Goal: Information Seeking & Learning: Learn about a topic

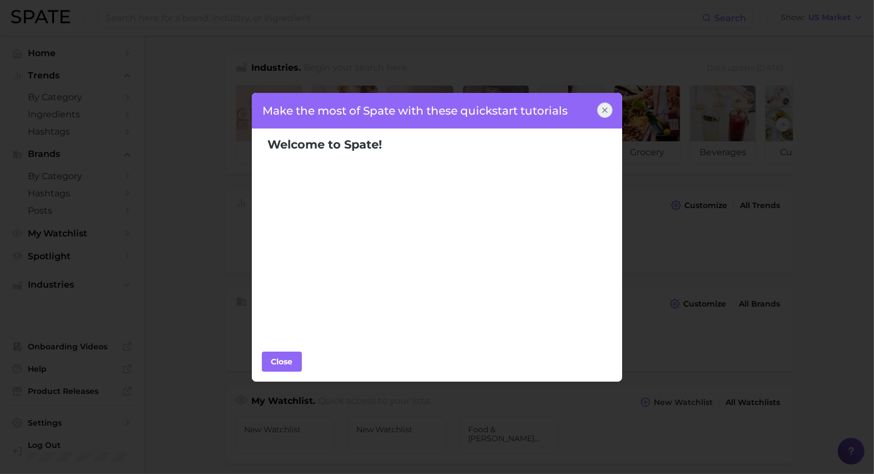
click at [601, 111] on icon at bounding box center [604, 110] width 9 height 9
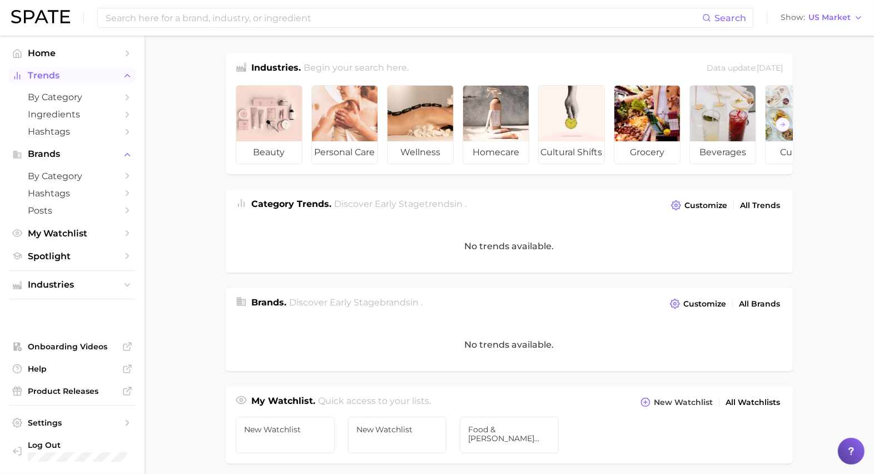
click at [63, 77] on span "Trends" at bounding box center [72, 76] width 89 height 10
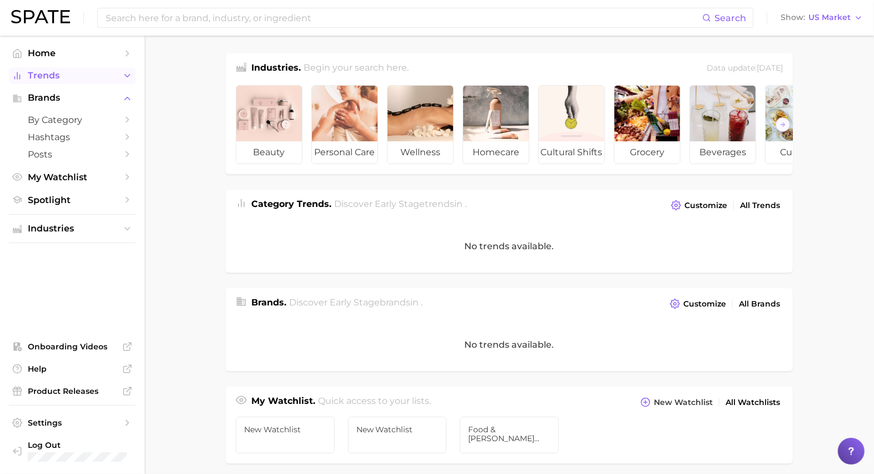
click at [80, 77] on span "Trends" at bounding box center [72, 76] width 89 height 10
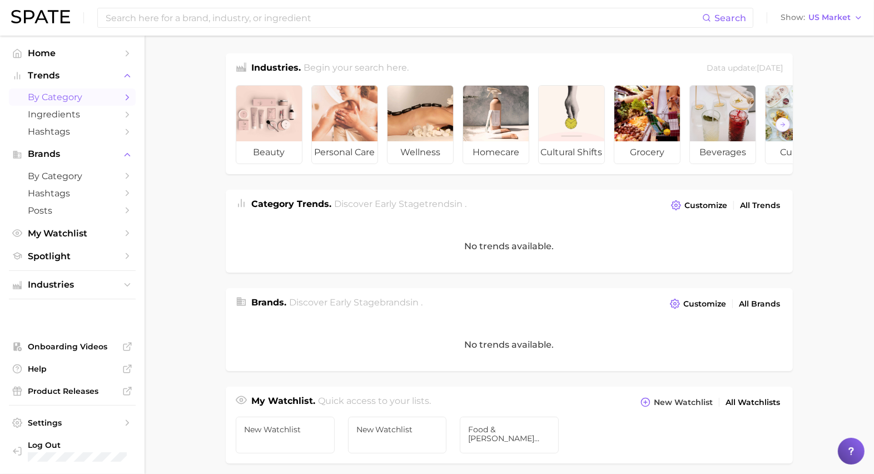
click at [86, 97] on span "by Category" at bounding box center [72, 97] width 89 height 11
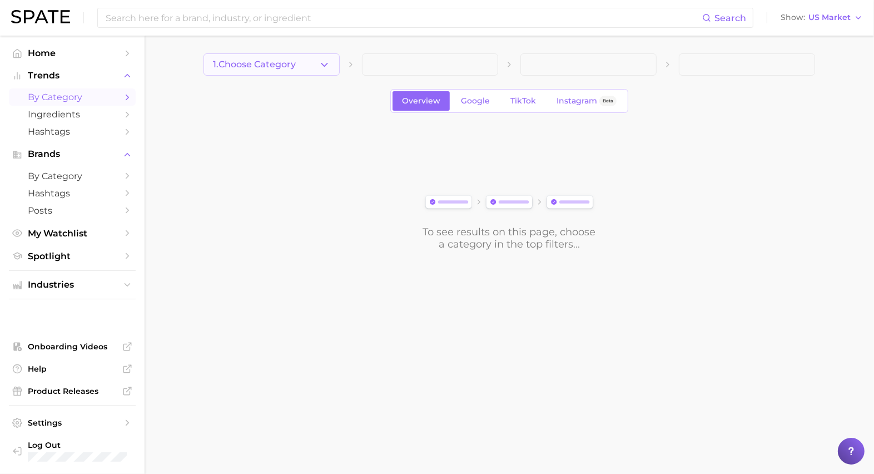
click at [321, 65] on icon "button" at bounding box center [325, 65] width 12 height 12
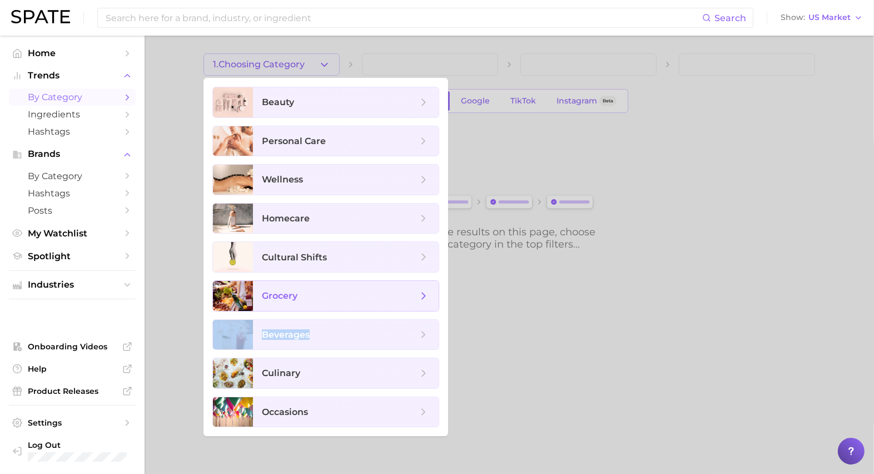
drag, startPoint x: 310, startPoint y: 329, endPoint x: 313, endPoint y: 289, distance: 39.6
click at [313, 289] on ul "beauty personal care wellness homecare cultural shifts grocery beverages culina…" at bounding box center [325, 257] width 245 height 358
click at [297, 370] on span "culinary" at bounding box center [281, 372] width 38 height 11
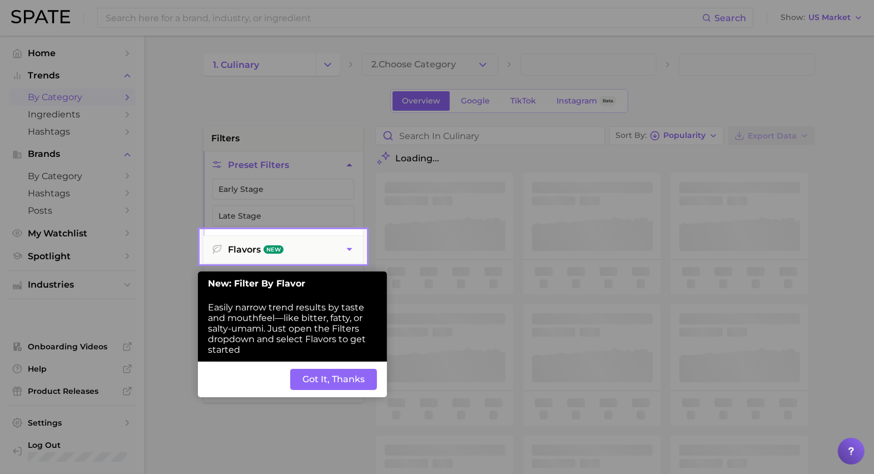
click at [300, 382] on button "Got It, Thanks" at bounding box center [333, 379] width 87 height 21
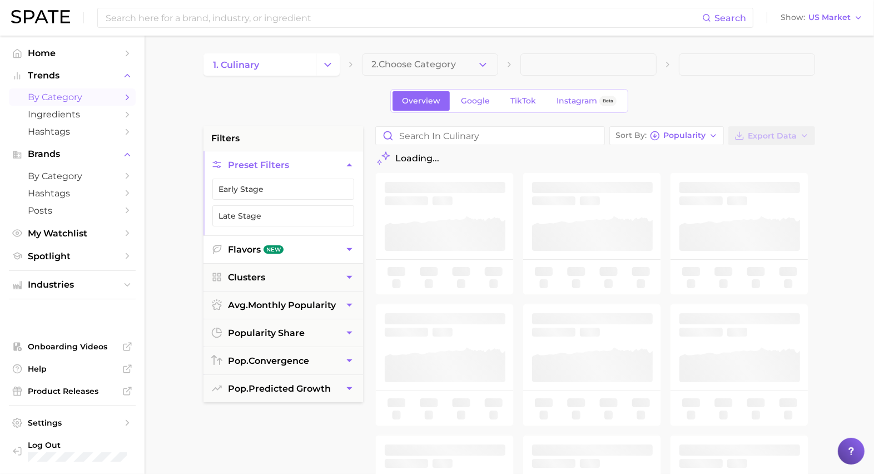
click at [301, 242] on button "Flavors New" at bounding box center [283, 249] width 160 height 27
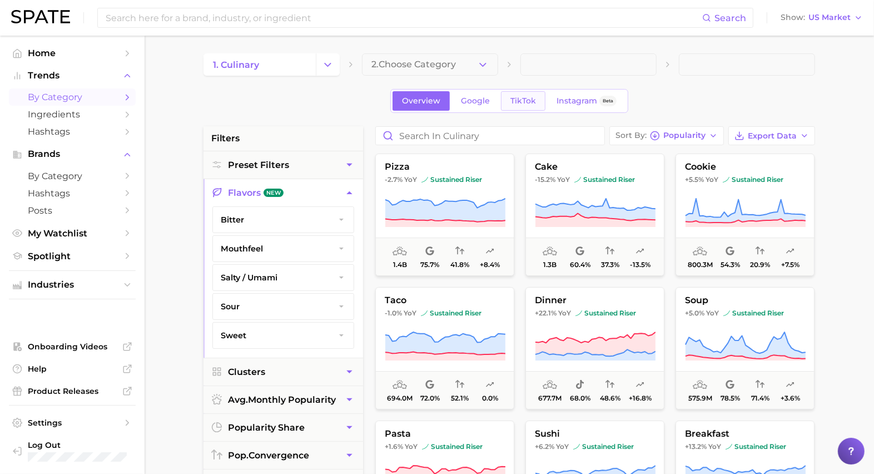
click at [523, 104] on span "TikTok" at bounding box center [523, 100] width 26 height 9
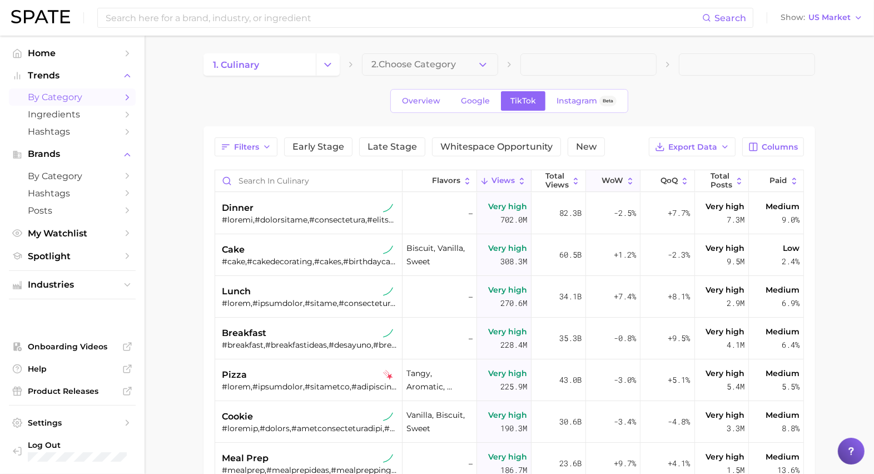
click at [615, 178] on span "WoW" at bounding box center [613, 180] width 22 height 9
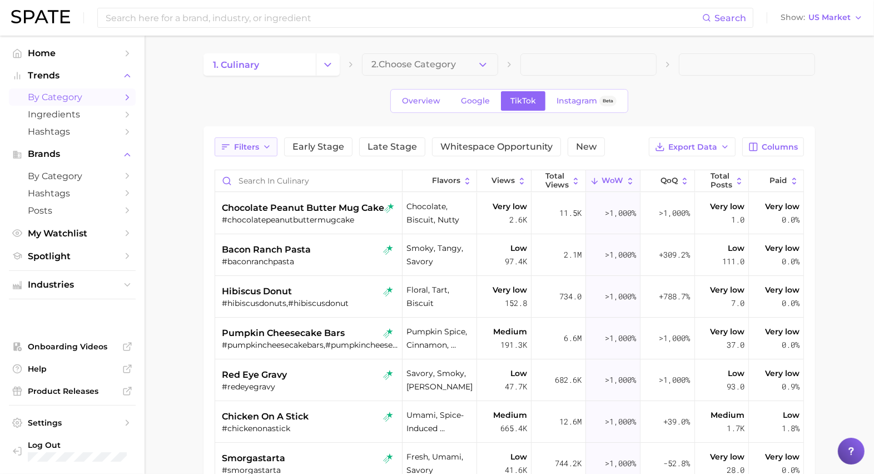
click at [257, 142] on span "Filters" at bounding box center [246, 146] width 25 height 9
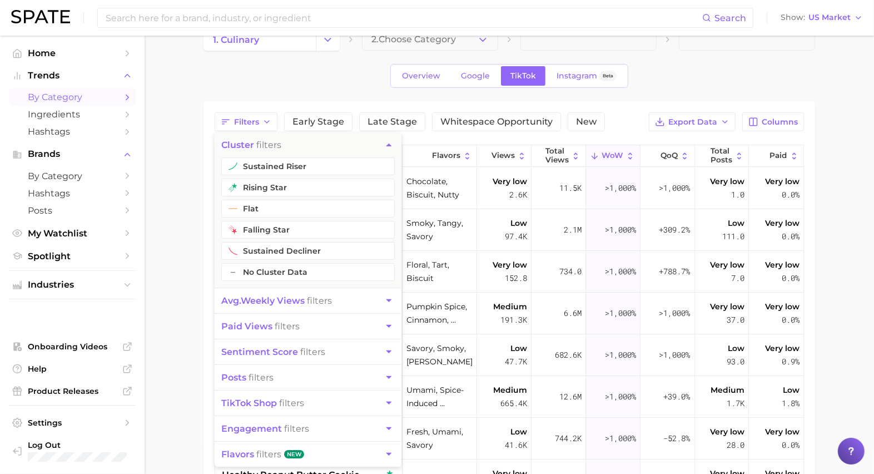
scroll to position [29, 0]
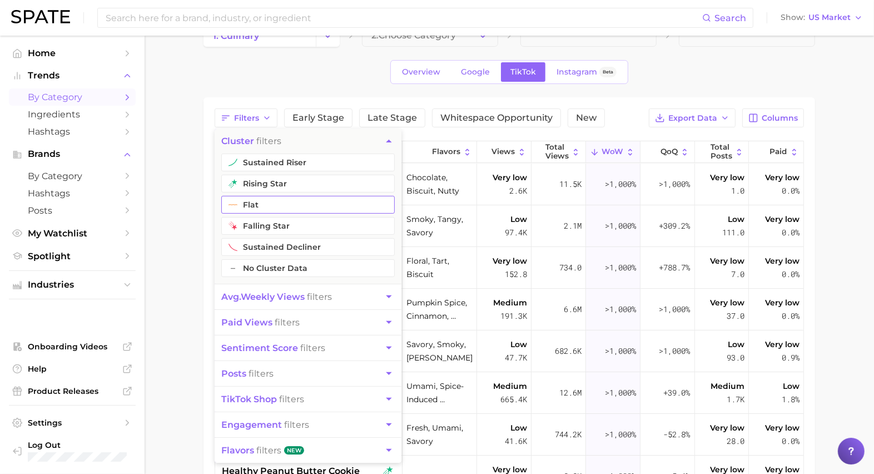
click at [308, 200] on button "flat" at bounding box center [307, 205] width 173 height 18
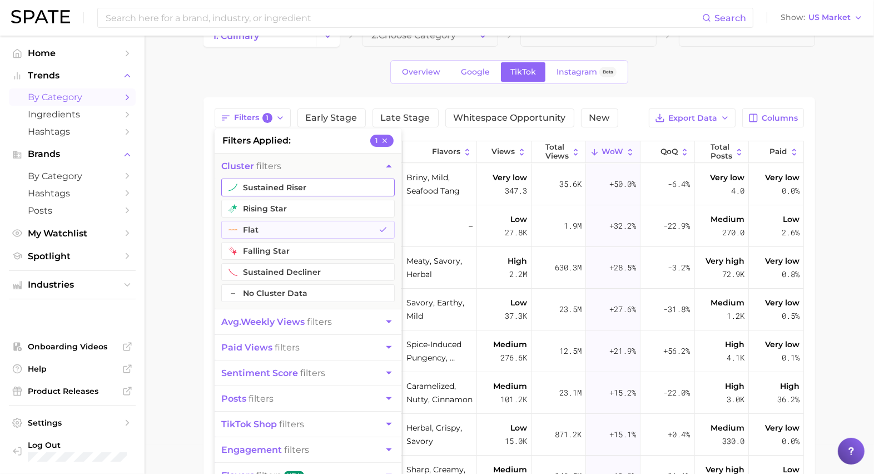
click at [300, 207] on button "rising star" at bounding box center [307, 209] width 173 height 18
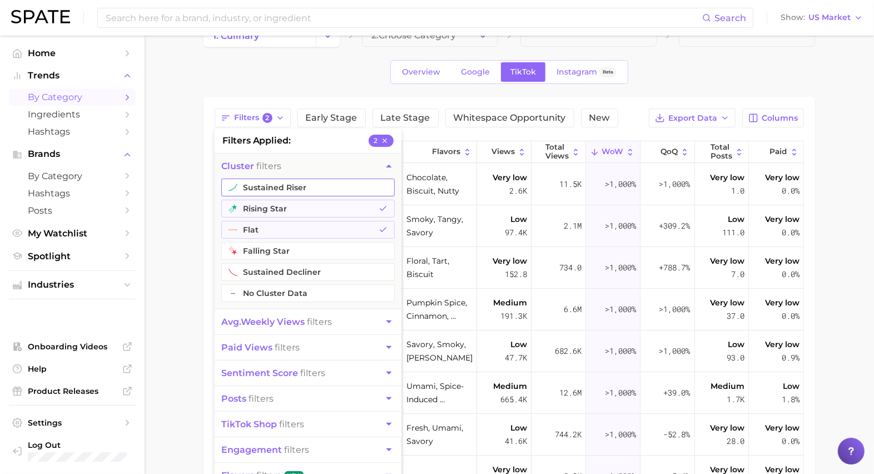
click at [300, 190] on button "sustained riser" at bounding box center [307, 187] width 173 height 18
click at [300, 397] on button "posts filters" at bounding box center [308, 398] width 187 height 25
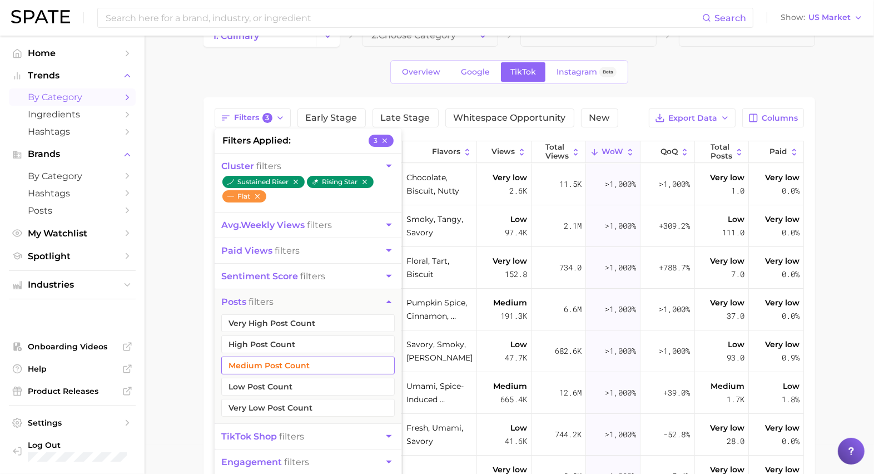
click at [286, 365] on button "Medium Post Count" at bounding box center [307, 365] width 173 height 18
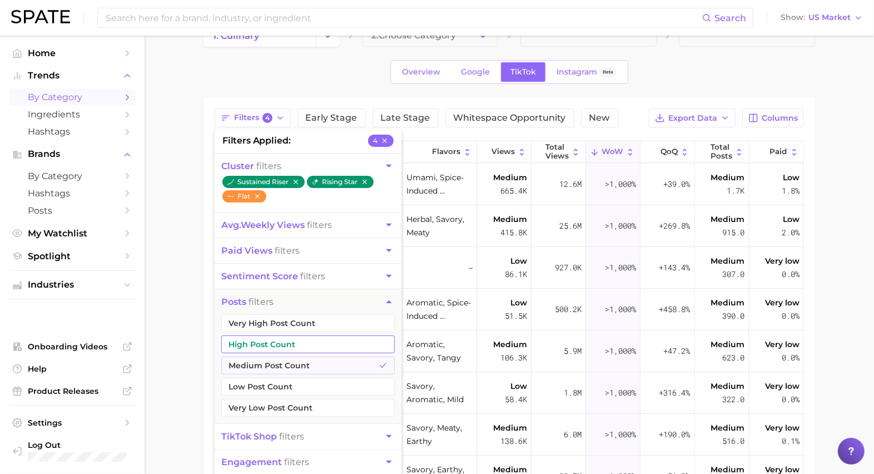
click at [286, 345] on button "High Post Count" at bounding box center [307, 344] width 173 height 18
click at [286, 323] on button "Very High Post Count" at bounding box center [307, 323] width 173 height 18
click at [182, 281] on main "1. culinary 2. Choose Category Overview Google TikTok Instagram Beta Filters 6 …" at bounding box center [509, 344] width 729 height 674
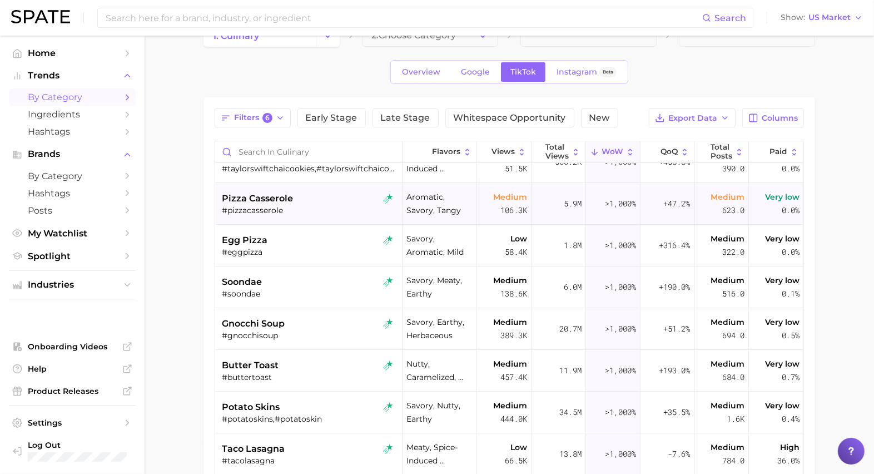
scroll to position [148, 0]
click at [349, 364] on div "butter toast" at bounding box center [310, 364] width 176 height 13
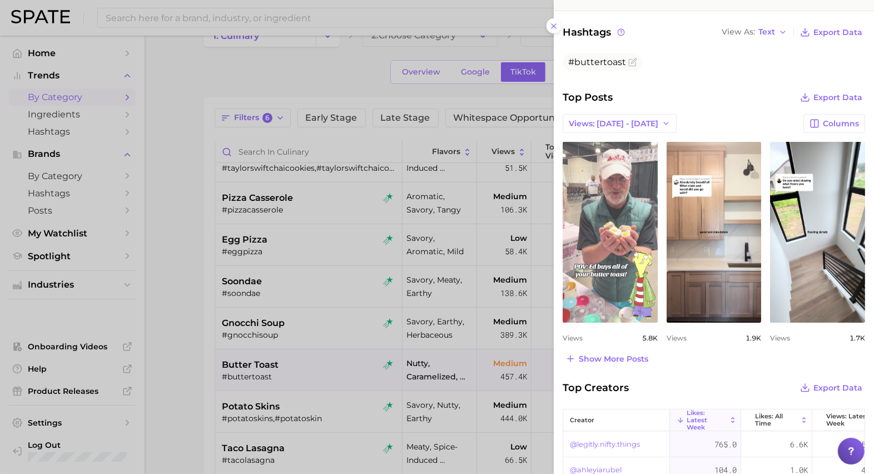
scroll to position [393, 0]
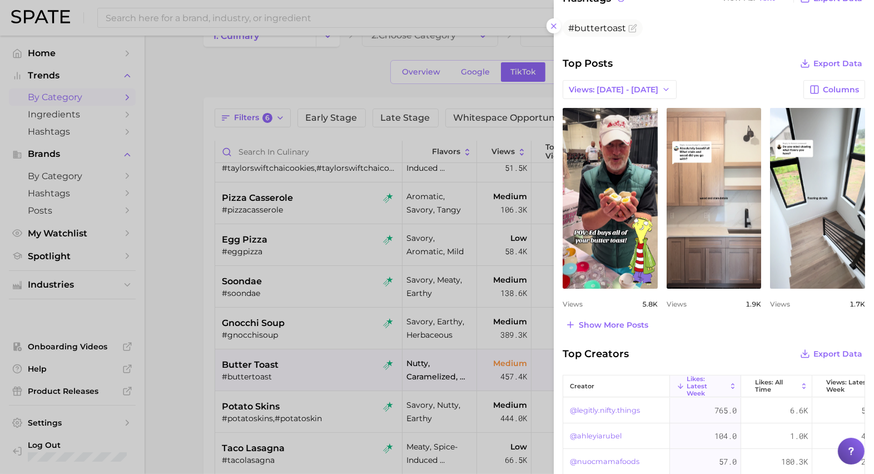
click at [299, 361] on div at bounding box center [437, 237] width 874 height 474
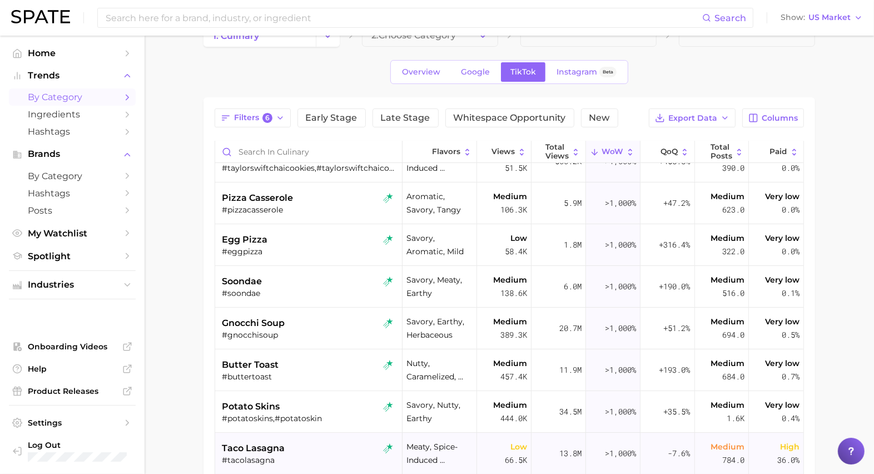
click at [308, 451] on div "taco lasagna" at bounding box center [310, 447] width 176 height 13
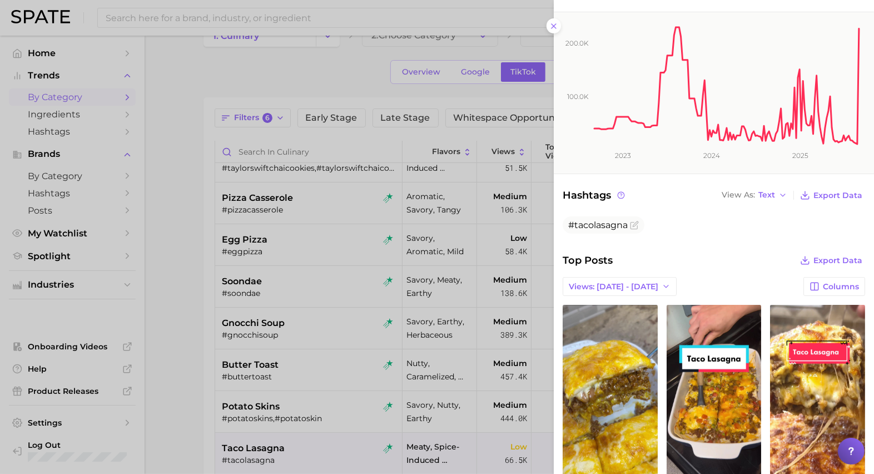
scroll to position [272, 0]
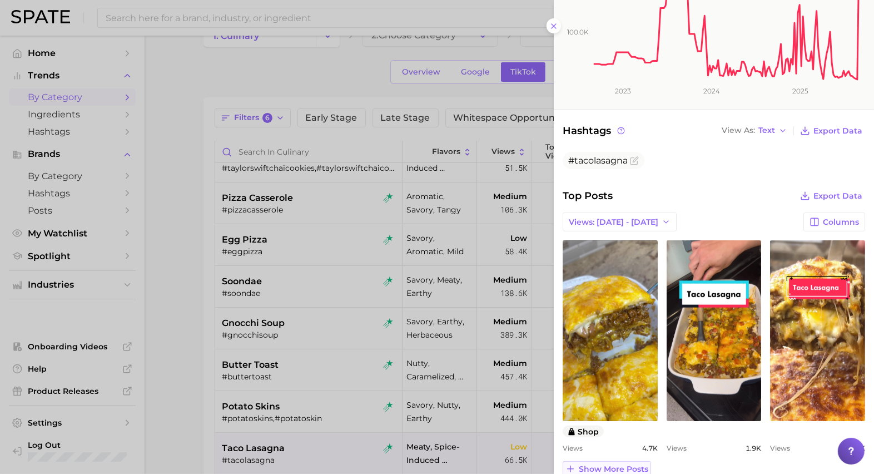
click at [614, 464] on span "Show more posts" at bounding box center [613, 468] width 69 height 9
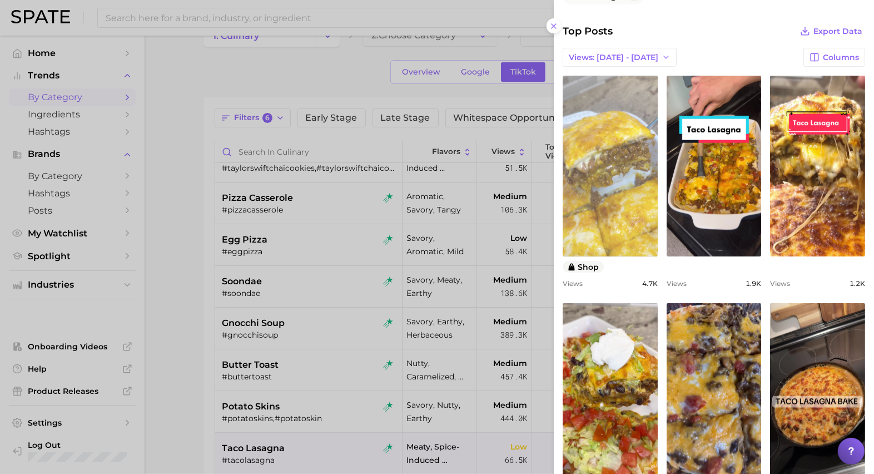
scroll to position [519, 0]
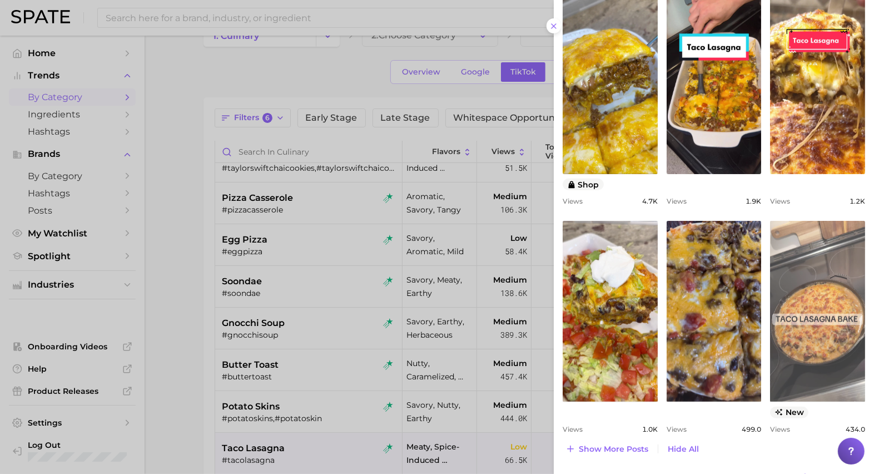
click at [798, 376] on link "view post on TikTok" at bounding box center [817, 311] width 95 height 181
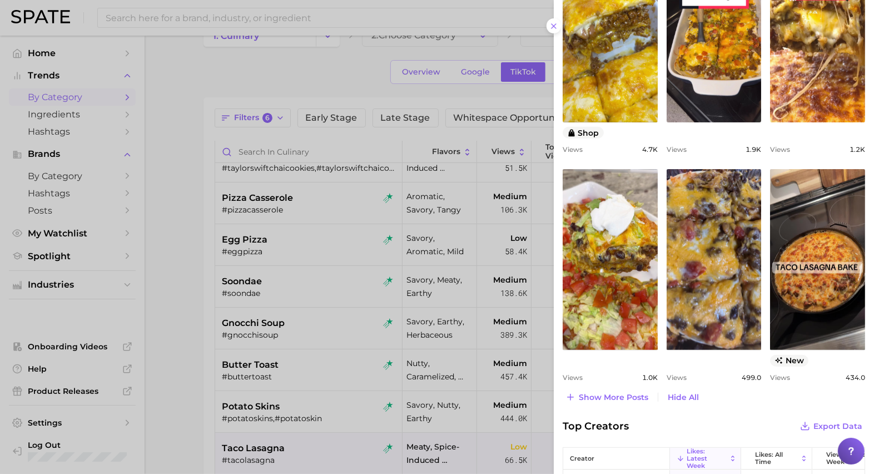
scroll to position [567, 0]
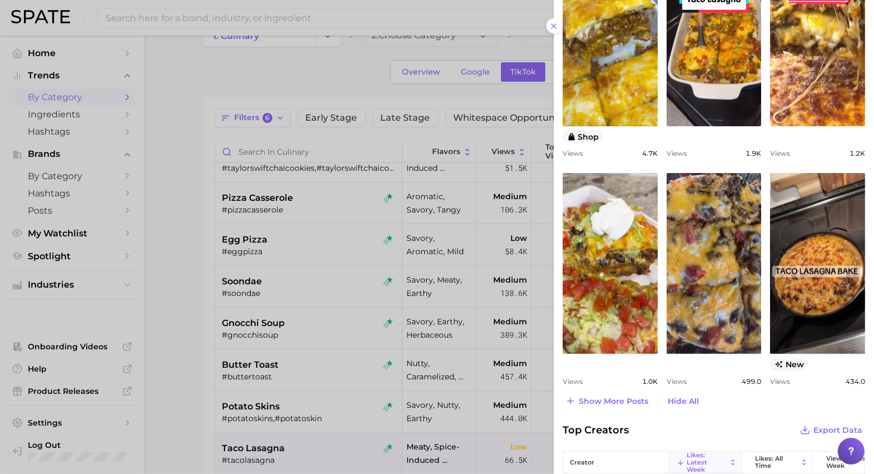
click at [341, 306] on div at bounding box center [437, 237] width 874 height 474
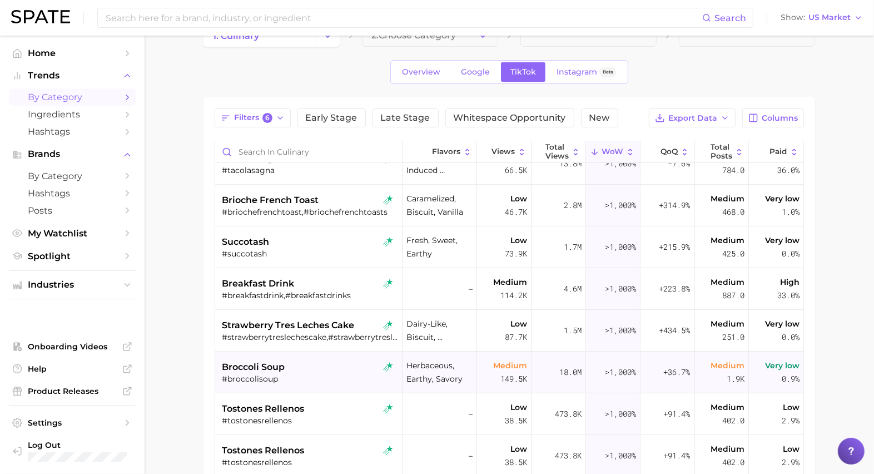
scroll to position [481, 0]
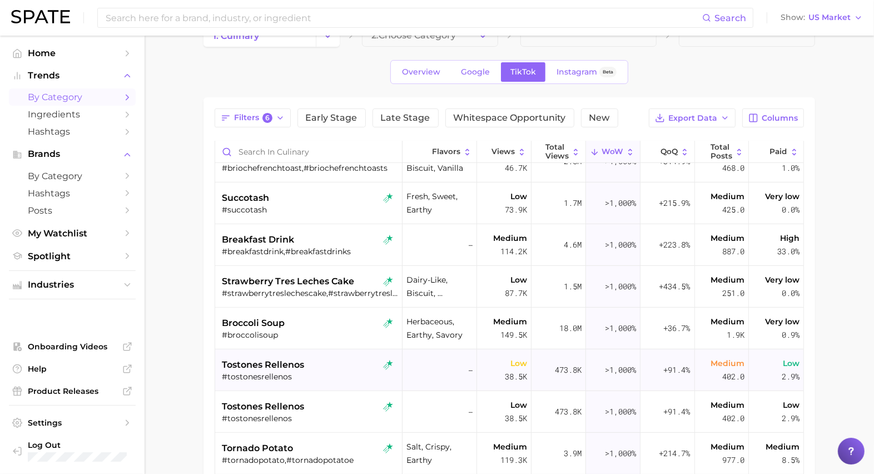
click at [329, 371] on div "#tostonesrellenos" at bounding box center [310, 376] width 176 height 10
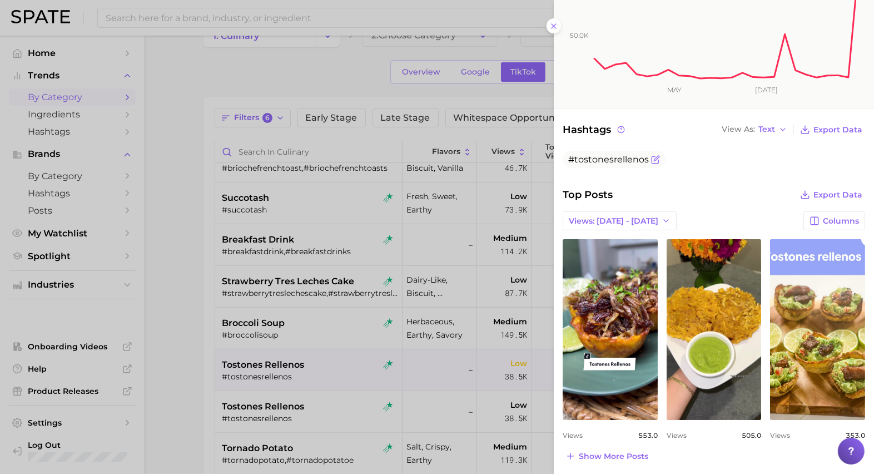
scroll to position [328, 0]
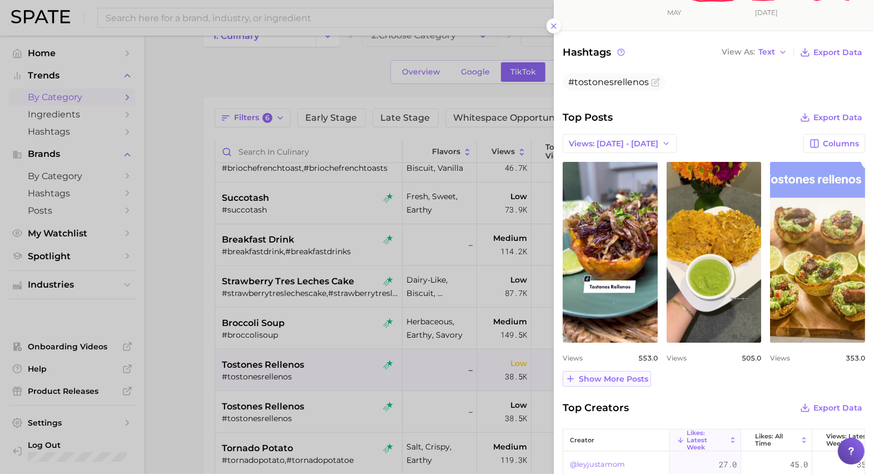
click at [622, 379] on span "Show more posts" at bounding box center [613, 378] width 69 height 9
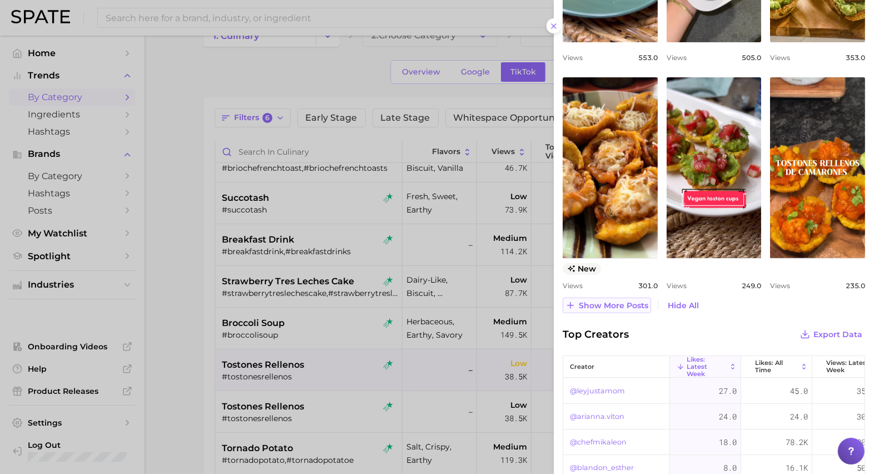
scroll to position [725, 0]
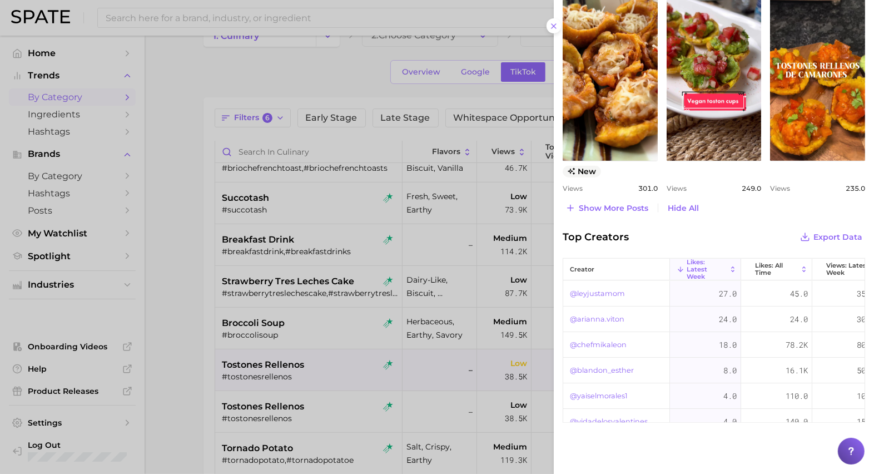
click at [176, 259] on div at bounding box center [437, 237] width 874 height 474
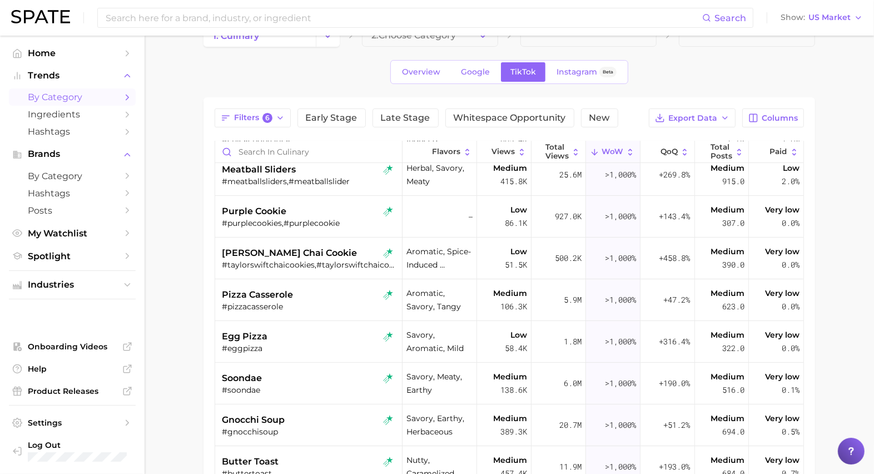
scroll to position [29, 0]
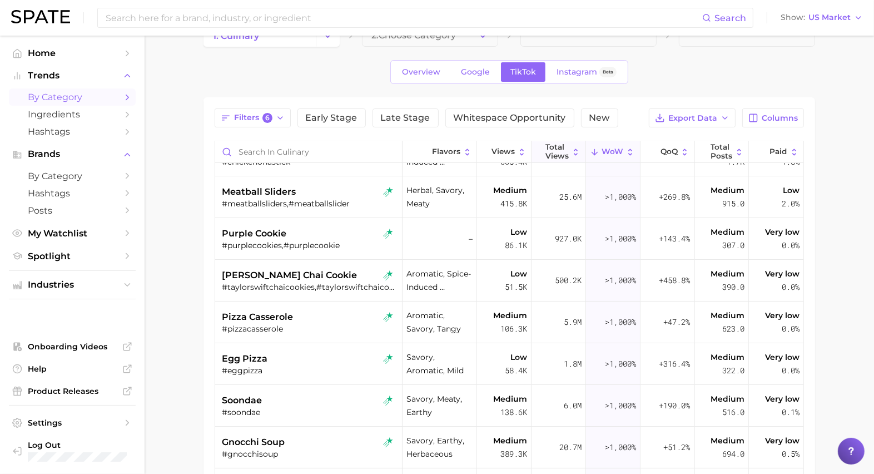
click at [565, 151] on span "Total Views" at bounding box center [556, 151] width 23 height 17
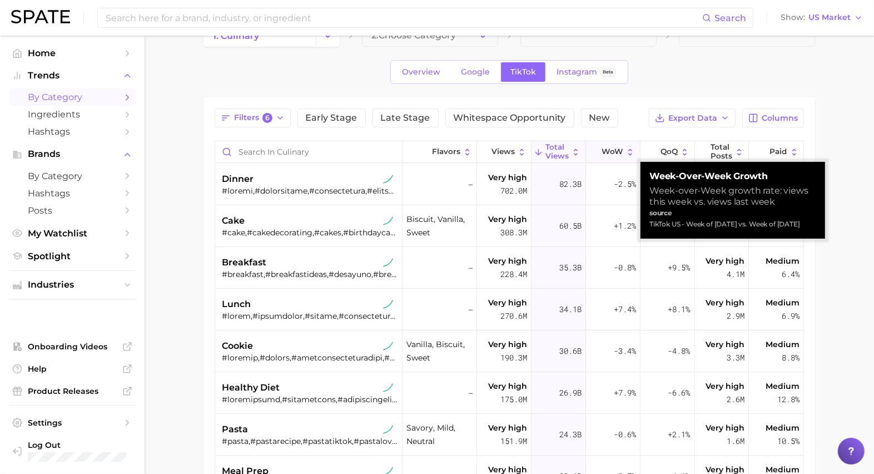
click at [610, 151] on span "WoW" at bounding box center [613, 151] width 22 height 9
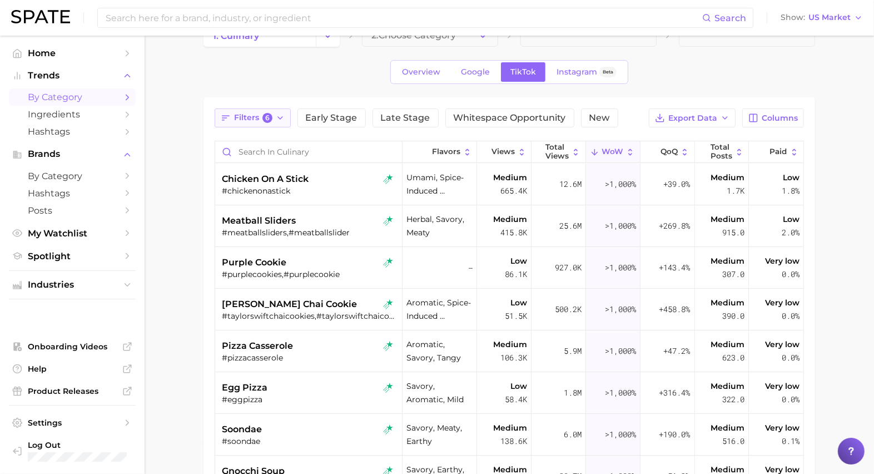
click at [259, 113] on span "Filters 6" at bounding box center [253, 118] width 38 height 10
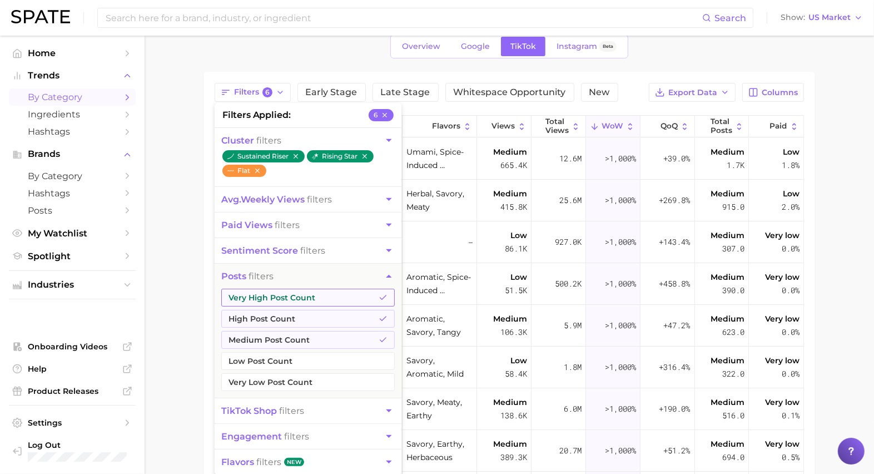
scroll to position [60, 0]
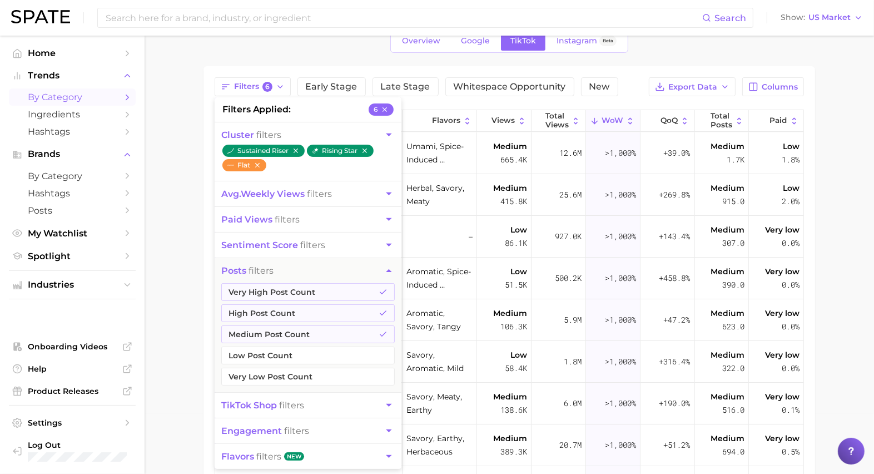
click at [388, 265] on icon "button" at bounding box center [389, 271] width 12 height 12
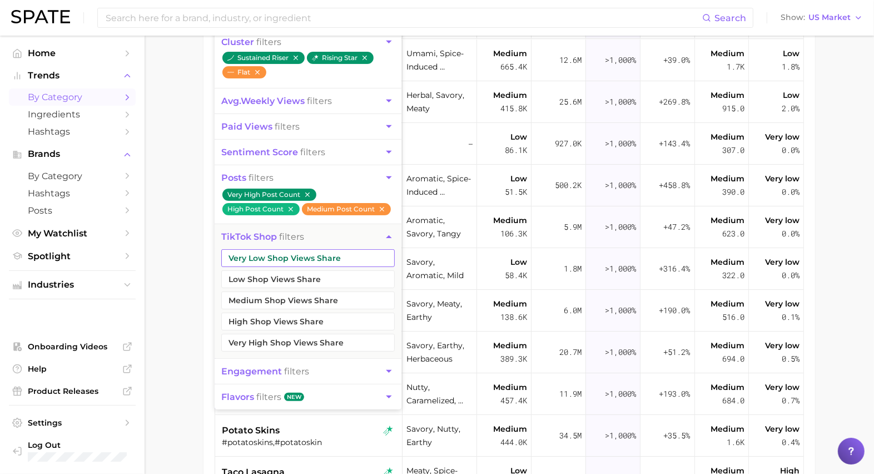
scroll to position [181, 0]
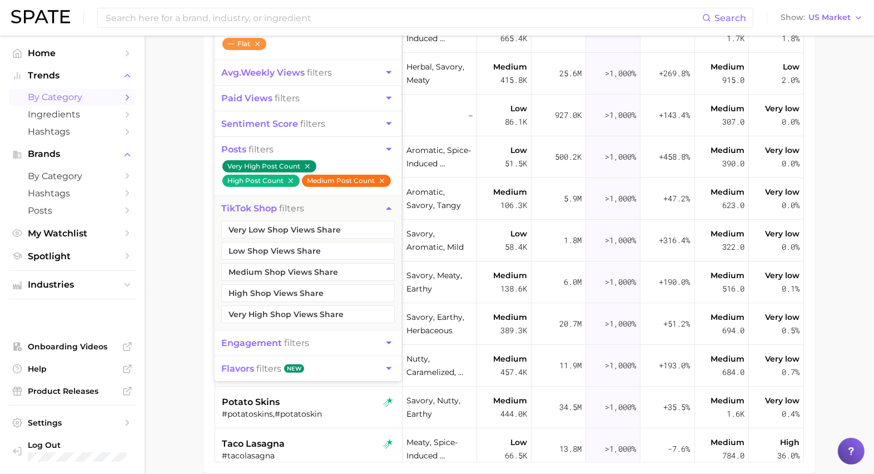
click at [382, 178] on icon "button" at bounding box center [382, 180] width 4 height 4
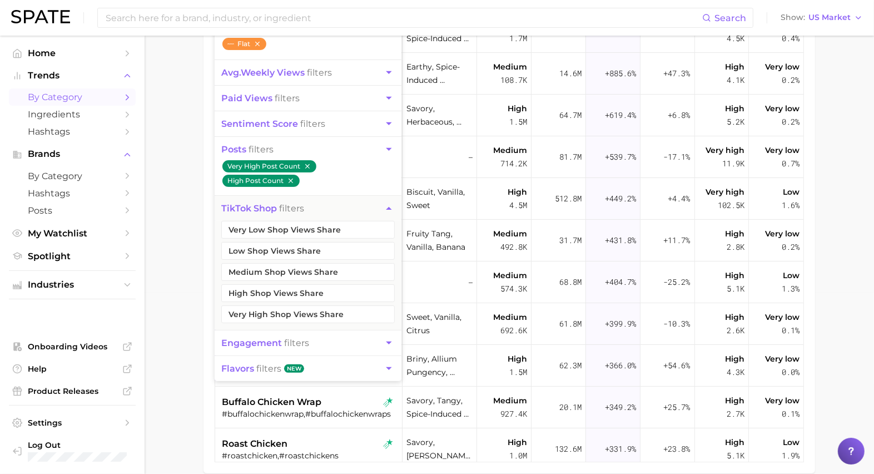
click at [292, 177] on icon "button" at bounding box center [291, 181] width 8 height 8
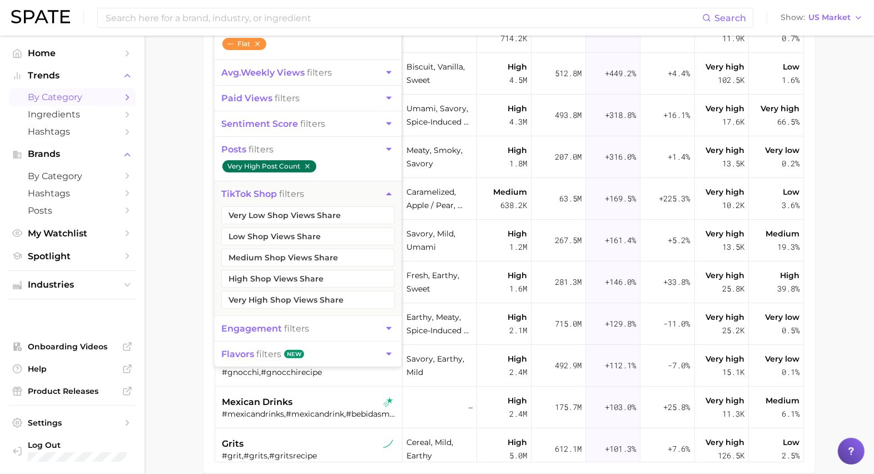
click at [308, 164] on icon "button" at bounding box center [307, 166] width 4 height 4
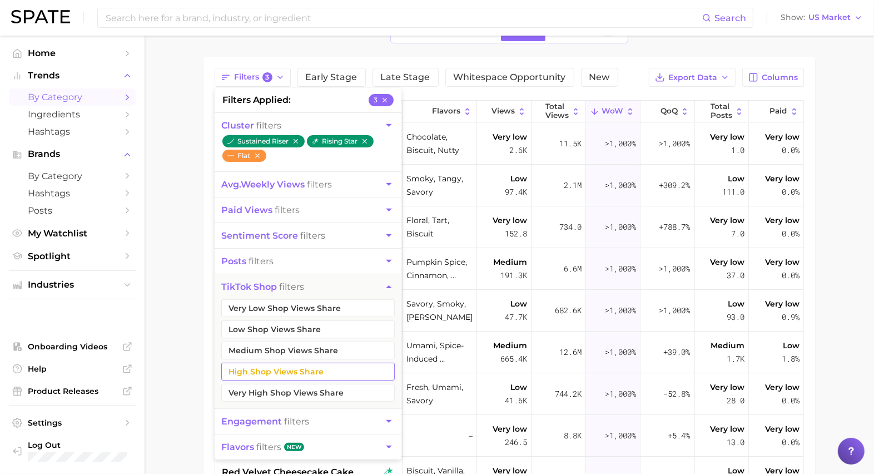
scroll to position [50, 0]
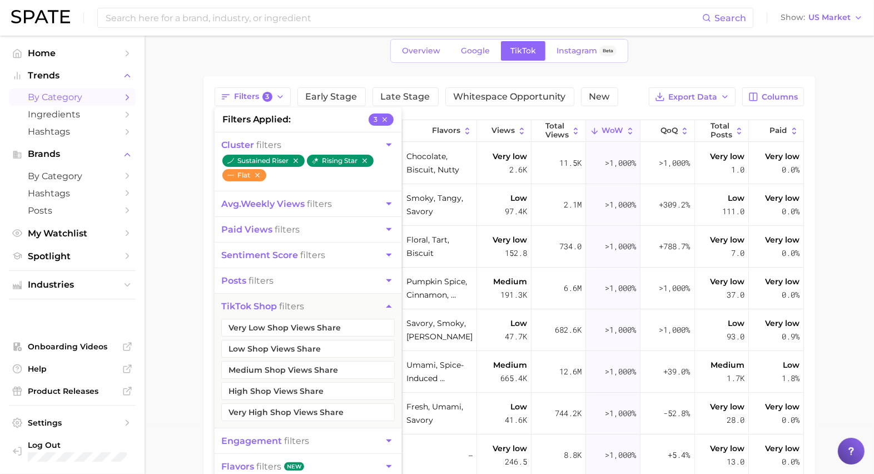
click at [316, 203] on span "avg. weekly views filters" at bounding box center [276, 203] width 111 height 11
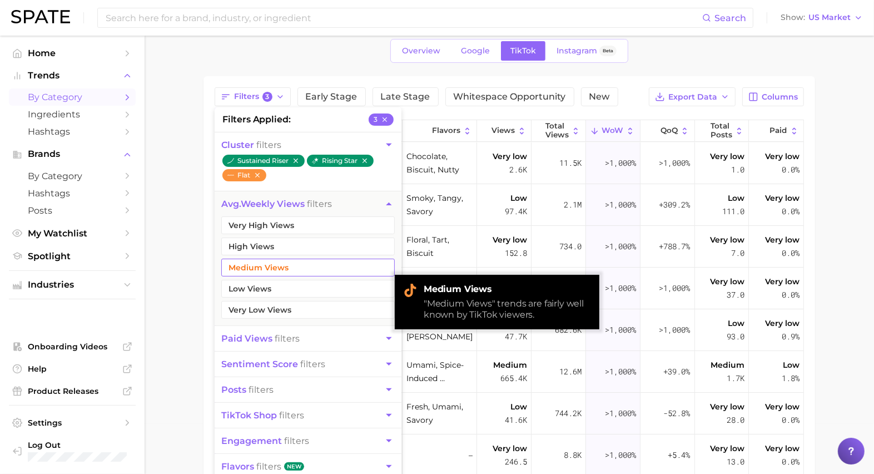
click at [304, 259] on button "Medium Views" at bounding box center [307, 268] width 173 height 18
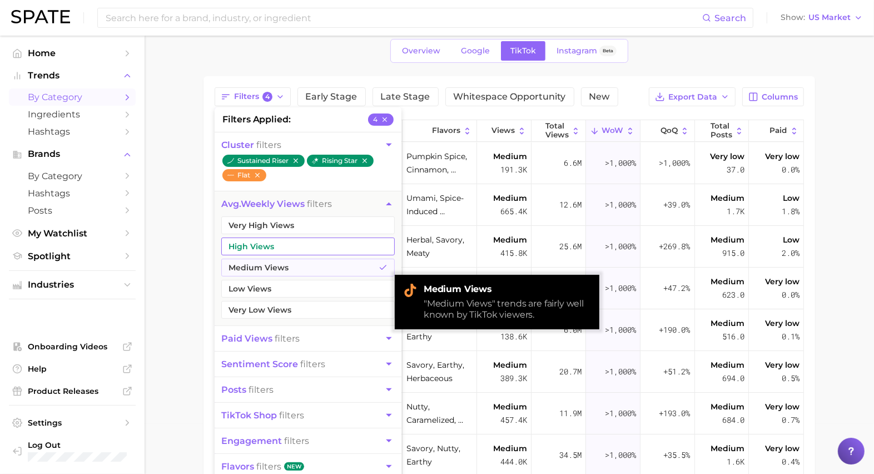
click at [304, 245] on button "High Views" at bounding box center [307, 246] width 173 height 18
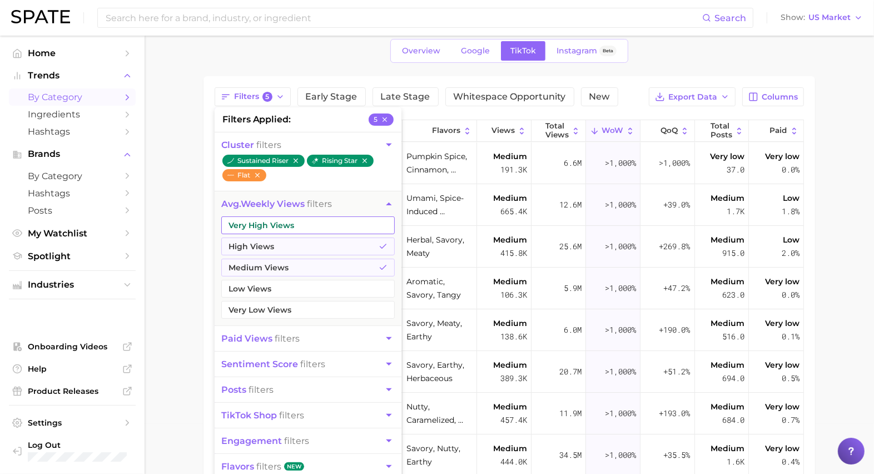
click at [304, 225] on button "Very High Views" at bounding box center [307, 225] width 173 height 18
click at [185, 184] on main "1. culinary 2. Choose Category Overview Google TikTok Instagram Beta Filters 6 …" at bounding box center [509, 323] width 729 height 674
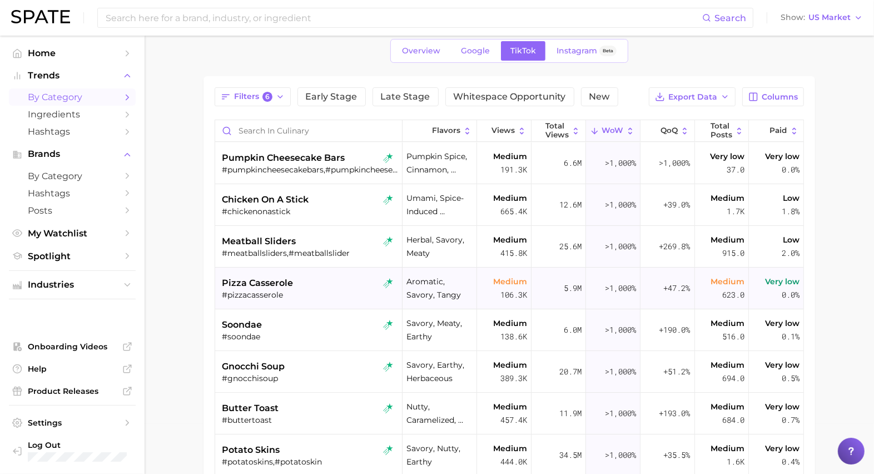
click at [323, 291] on div "#pizzacasserole" at bounding box center [310, 295] width 176 height 10
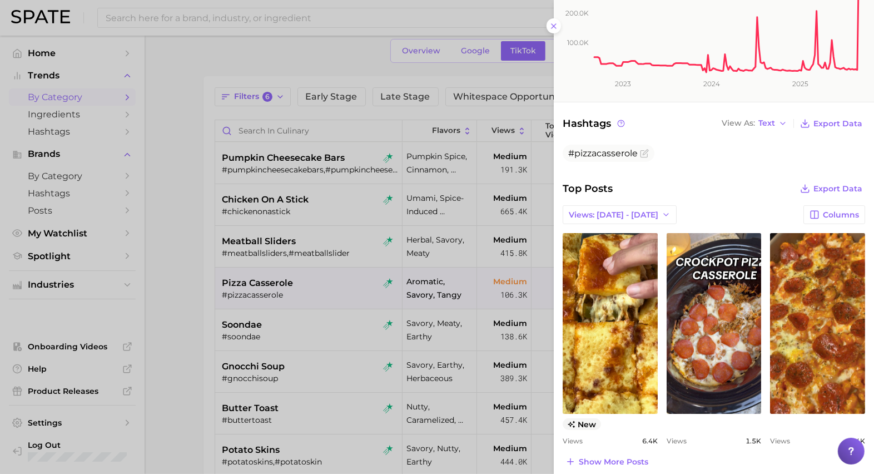
scroll to position [287, 0]
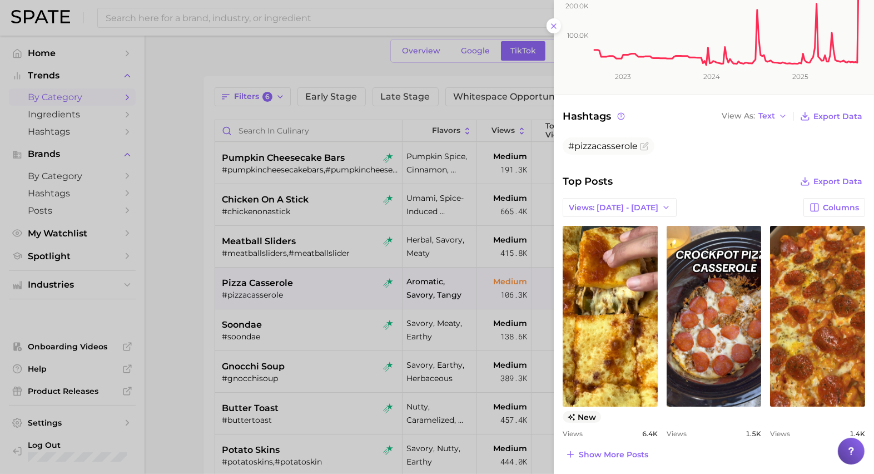
click at [356, 359] on div at bounding box center [437, 237] width 874 height 474
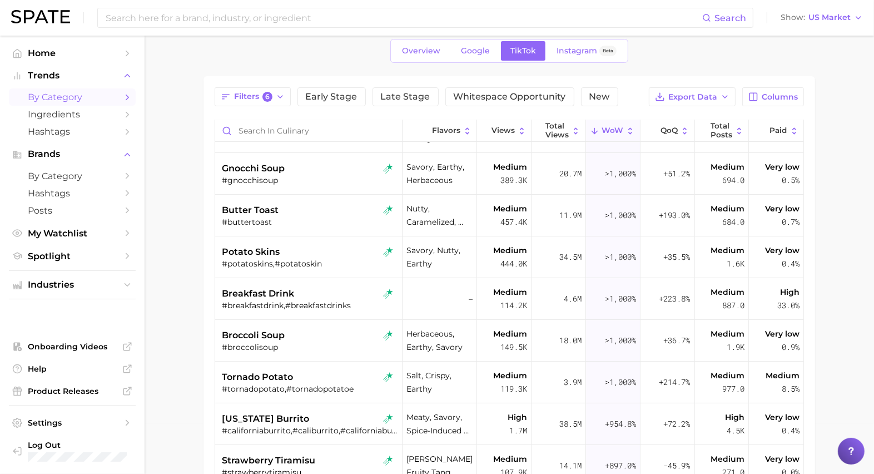
scroll to position [215, 0]
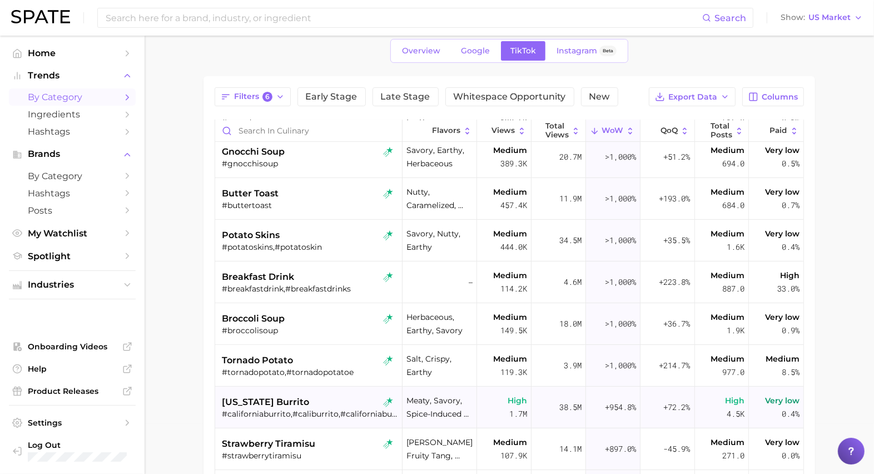
click at [327, 391] on div "[US_STATE] burrito #californiaburrito,#caliburrito,#californiaburritos" at bounding box center [310, 407] width 176 height 42
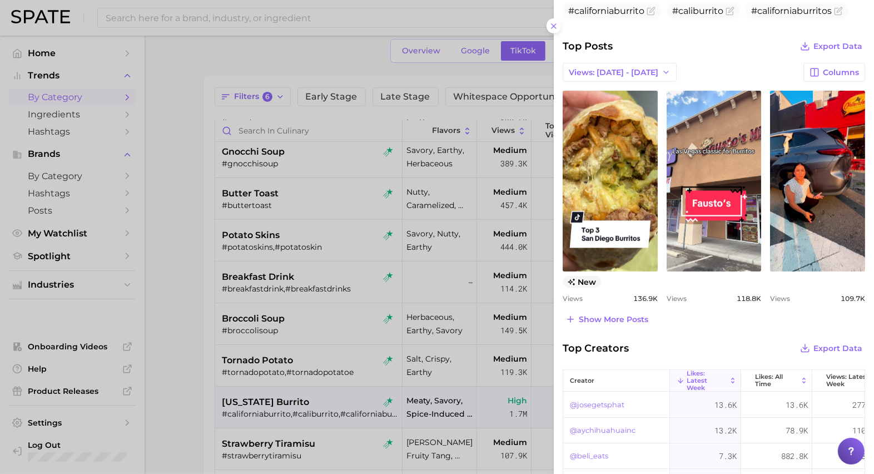
scroll to position [400, 0]
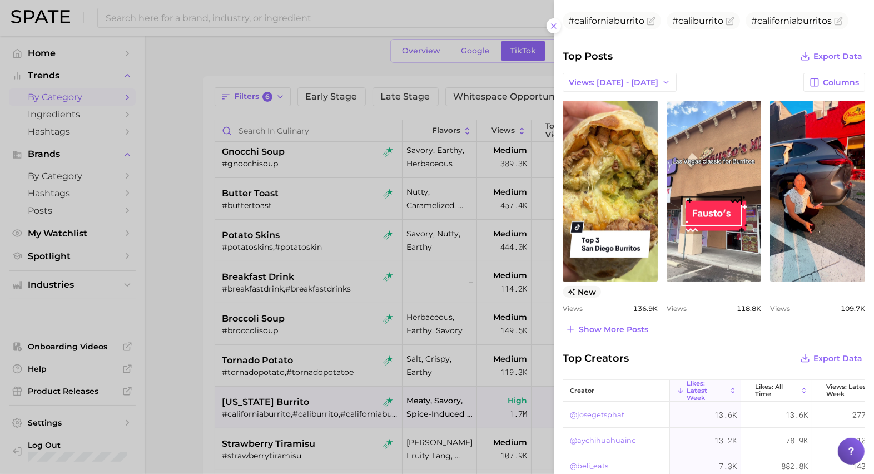
click at [374, 267] on div at bounding box center [437, 237] width 874 height 474
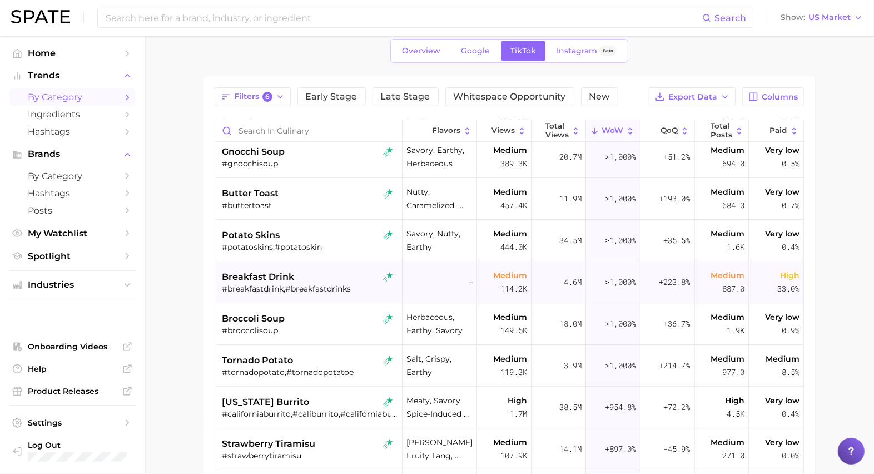
click at [332, 271] on div "breakfast drink" at bounding box center [310, 276] width 176 height 13
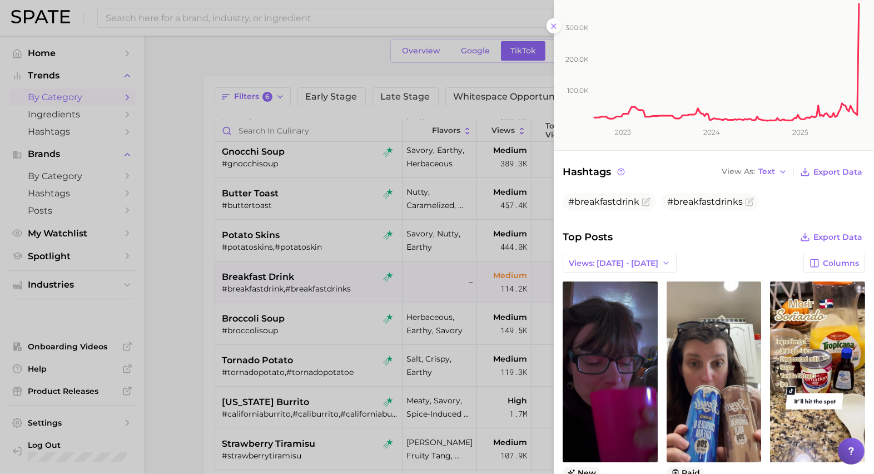
scroll to position [279, 0]
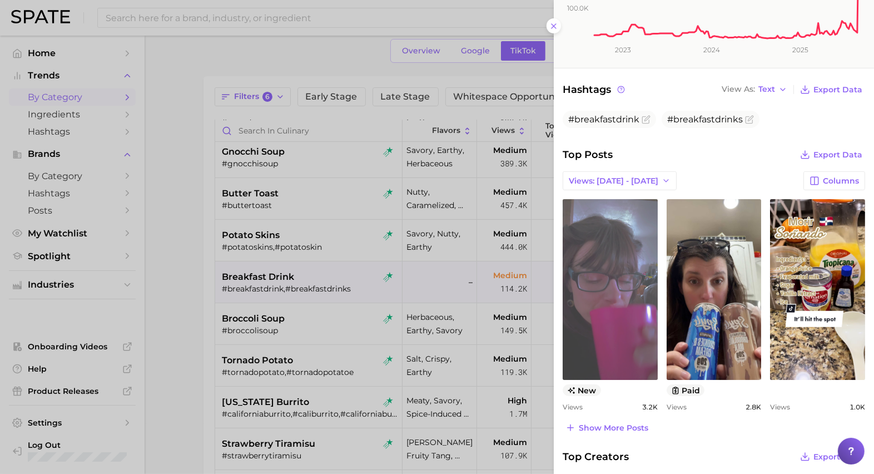
click at [613, 321] on link "view post on TikTok" at bounding box center [610, 289] width 95 height 181
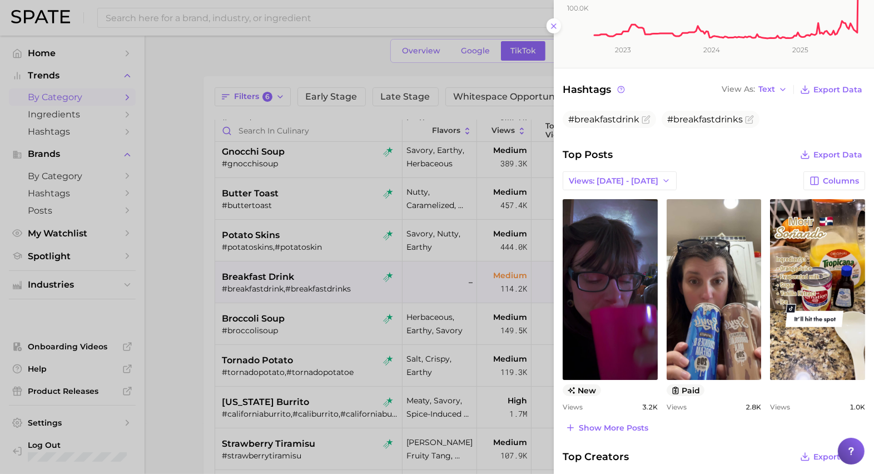
click at [346, 322] on div at bounding box center [437, 237] width 874 height 474
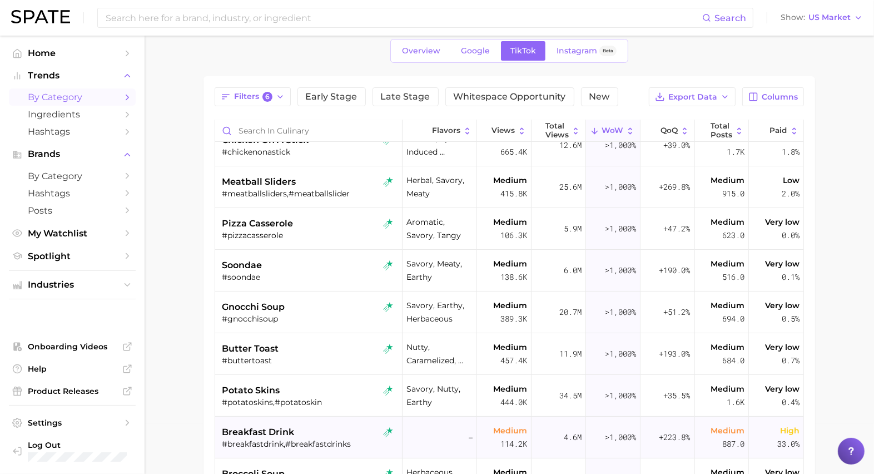
scroll to position [0, 0]
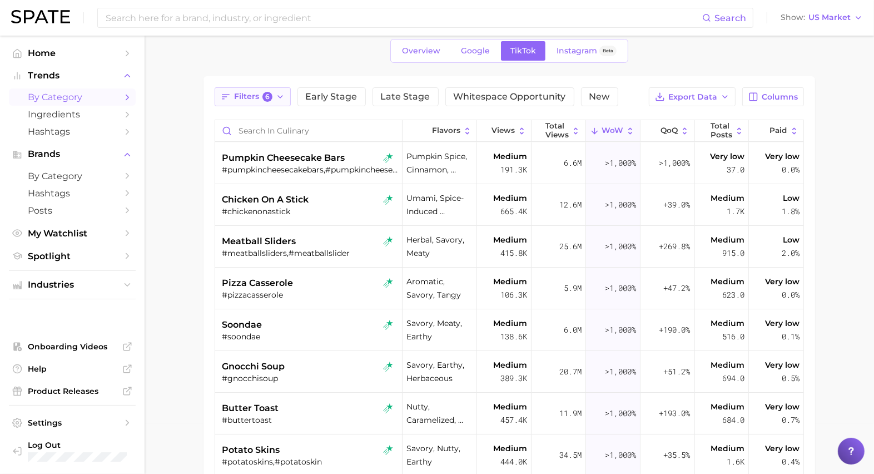
click at [246, 96] on span "Filters 6" at bounding box center [253, 97] width 38 height 10
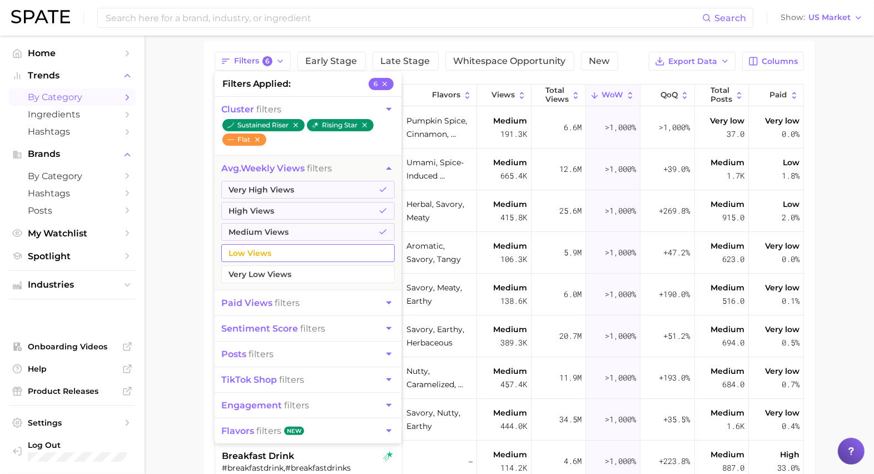
scroll to position [80, 0]
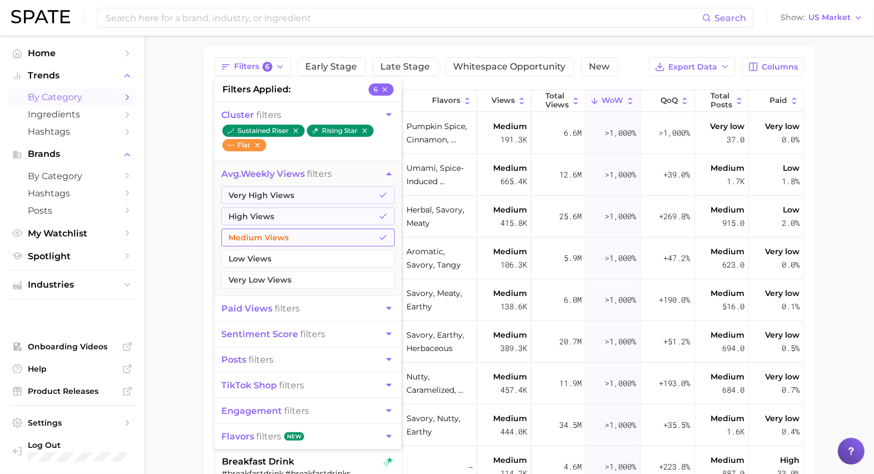
click at [307, 232] on button "Medium Views" at bounding box center [307, 237] width 173 height 18
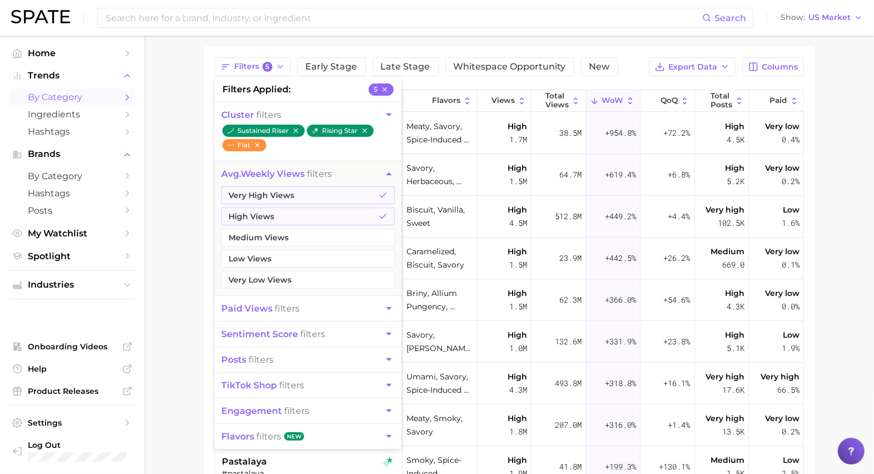
click at [207, 226] on div "Filters 5 filters applied 5 cluster filters sustained riser rising star flat av…" at bounding box center [509, 310] width 612 height 528
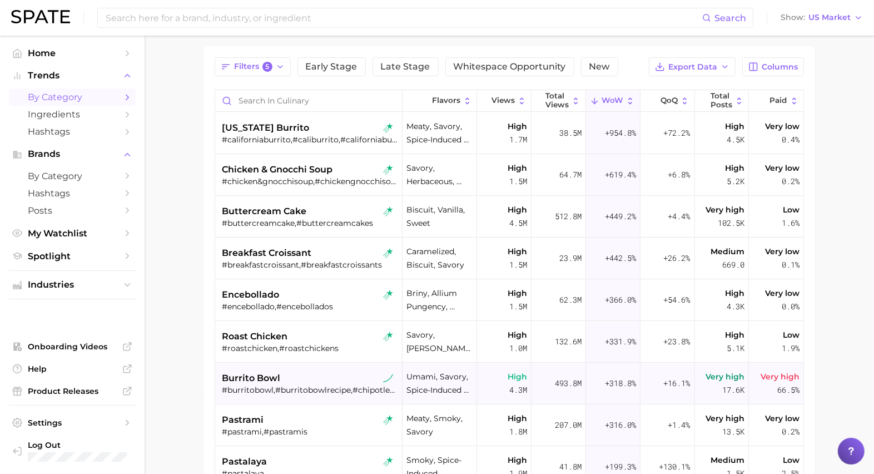
click at [334, 374] on div "burrito bowl" at bounding box center [310, 377] width 176 height 13
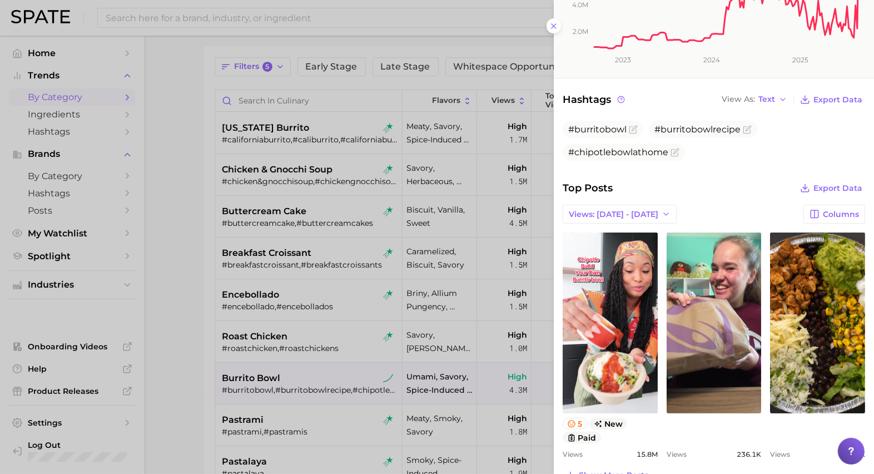
scroll to position [315, 0]
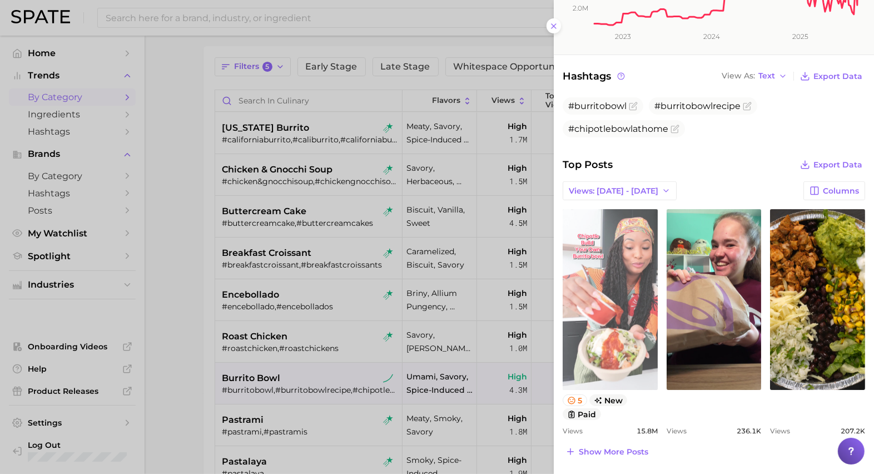
click at [632, 349] on link "view post on TikTok" at bounding box center [610, 299] width 95 height 181
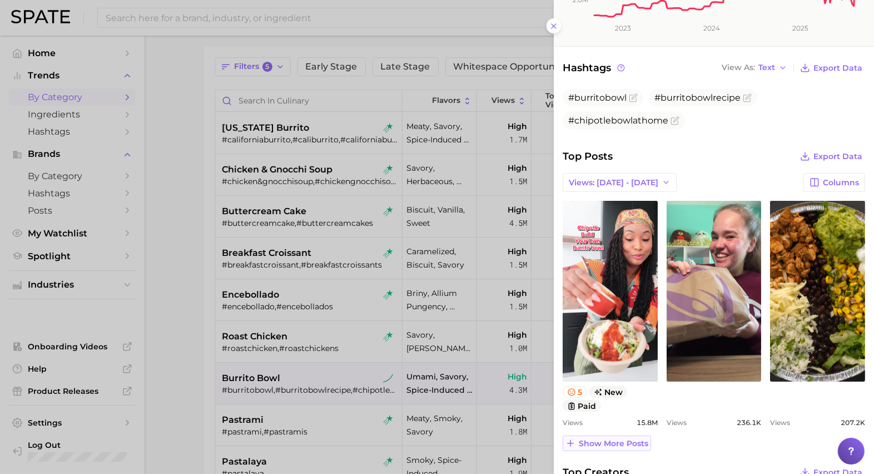
click at [599, 444] on span "Show more posts" at bounding box center [613, 443] width 69 height 9
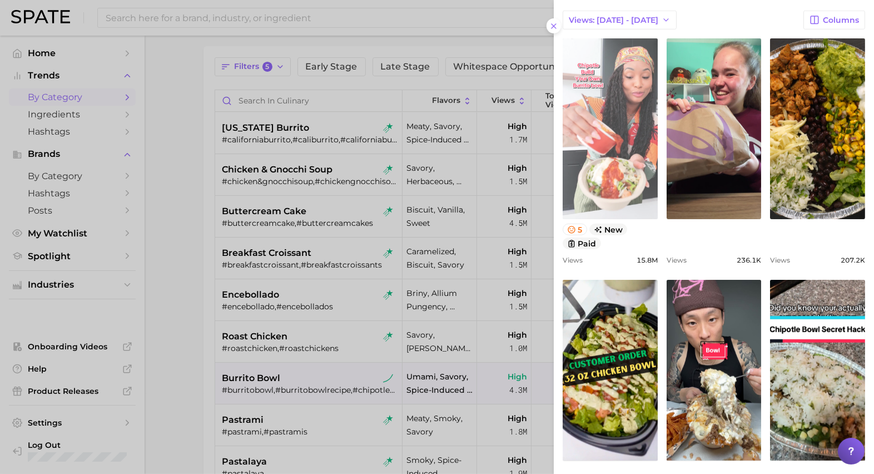
scroll to position [485, 0]
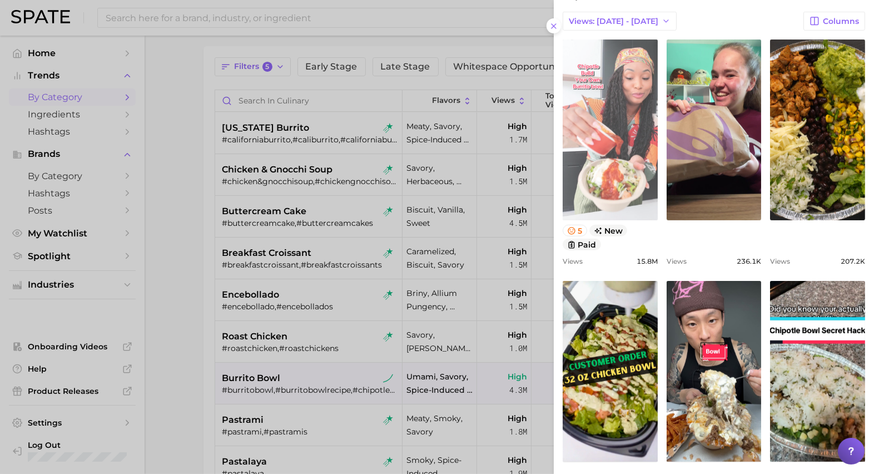
click at [604, 95] on link "view post on TikTok" at bounding box center [610, 129] width 95 height 181
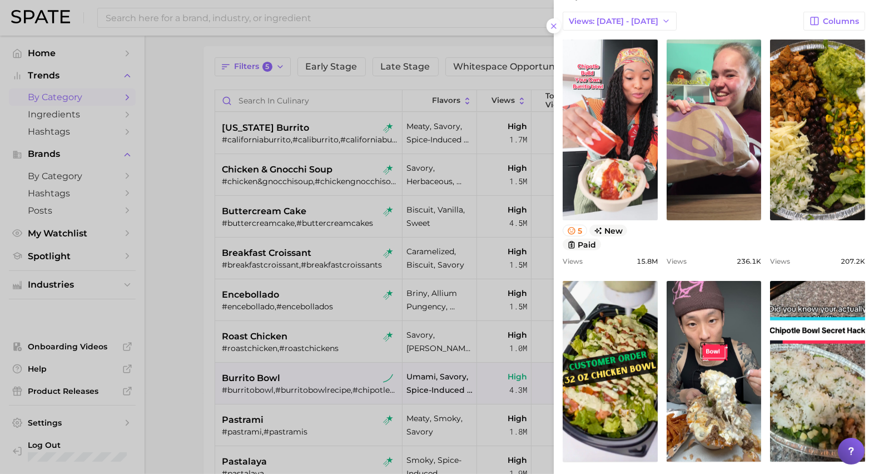
click at [320, 274] on div at bounding box center [437, 237] width 874 height 474
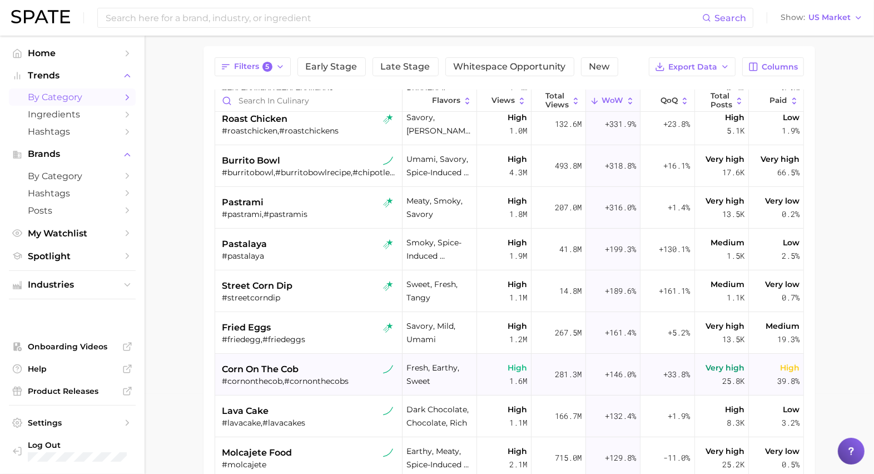
scroll to position [269, 0]
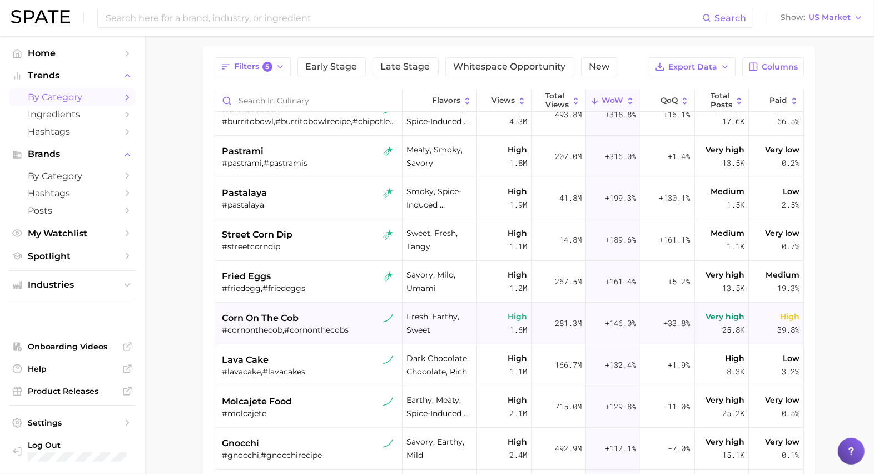
click at [346, 314] on div "corn on the cob" at bounding box center [310, 317] width 176 height 13
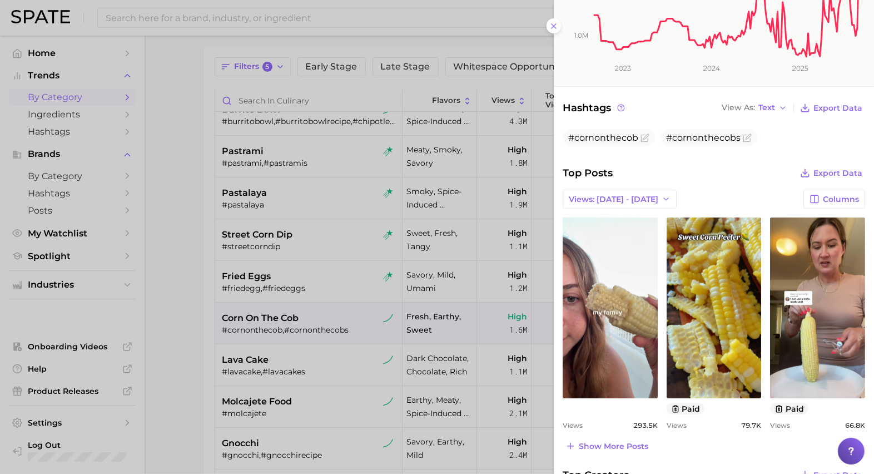
scroll to position [308, 0]
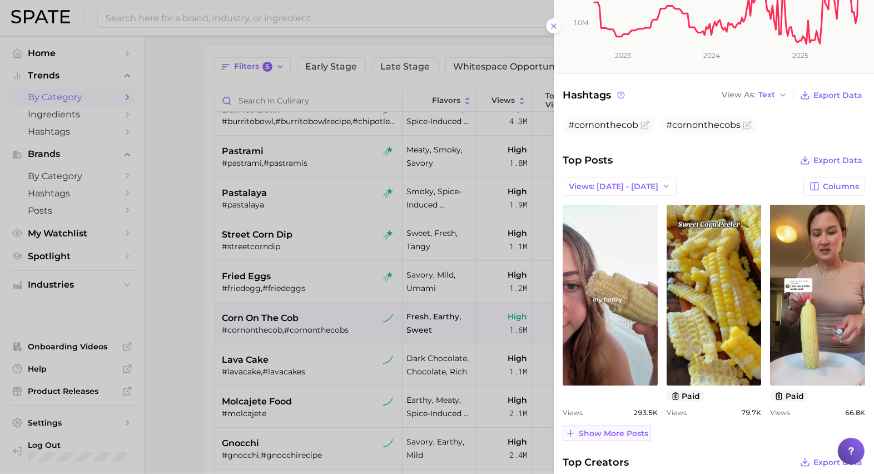
click at [617, 430] on span "Show more posts" at bounding box center [613, 433] width 69 height 9
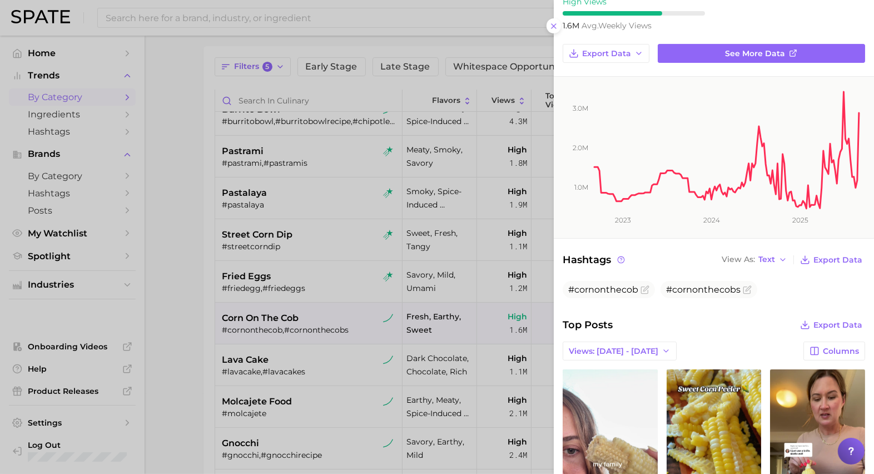
scroll to position [0, 0]
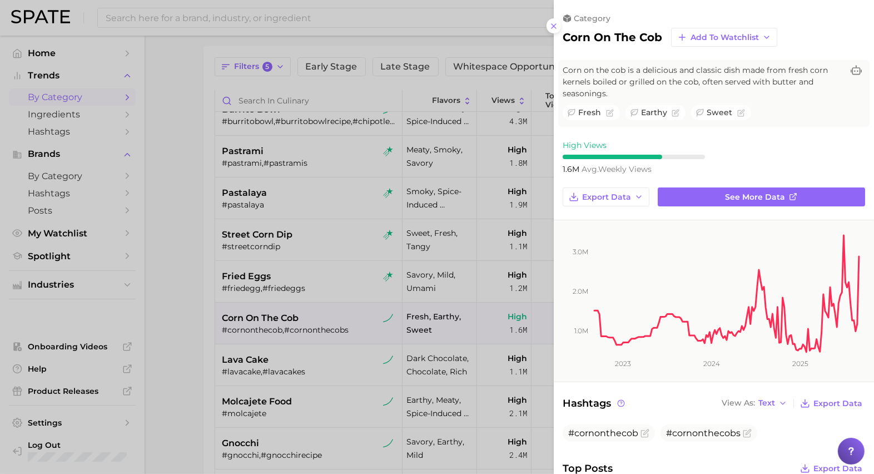
click at [360, 322] on div at bounding box center [437, 237] width 874 height 474
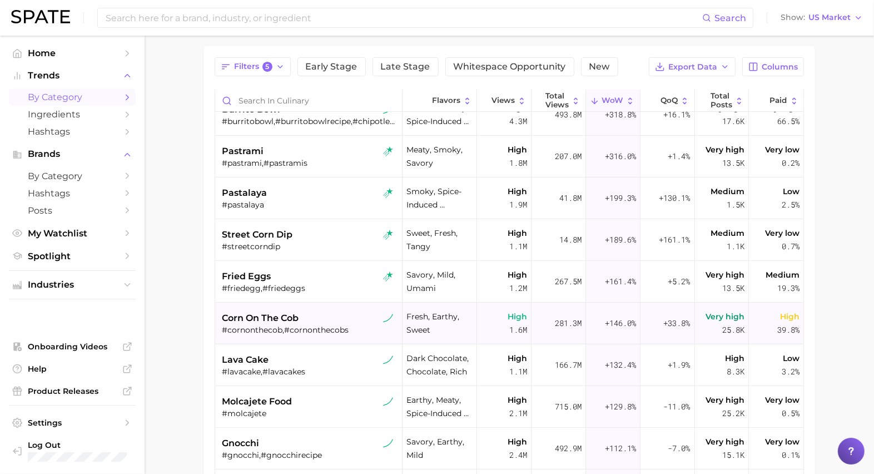
click at [342, 317] on div "corn on the cob" at bounding box center [310, 317] width 176 height 13
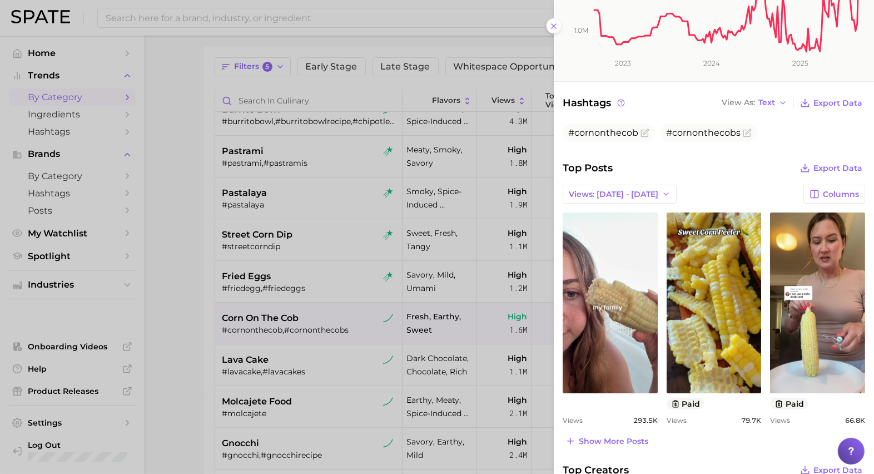
scroll to position [468, 0]
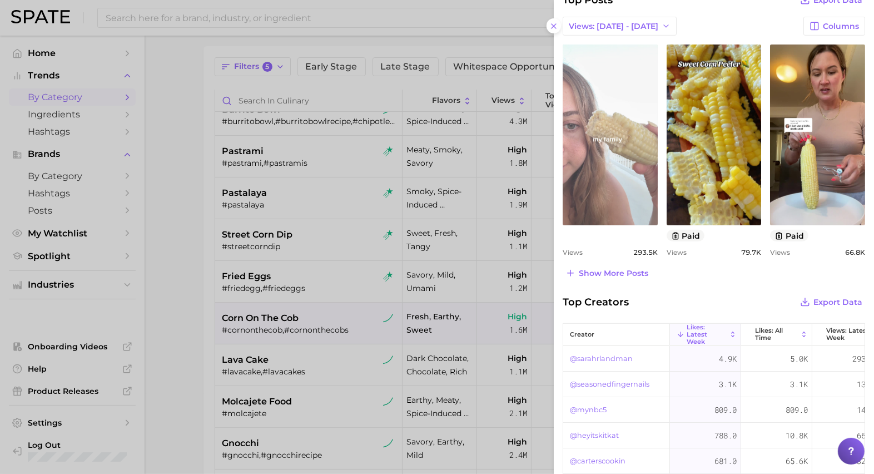
click at [604, 200] on link "view post on TikTok" at bounding box center [610, 134] width 95 height 181
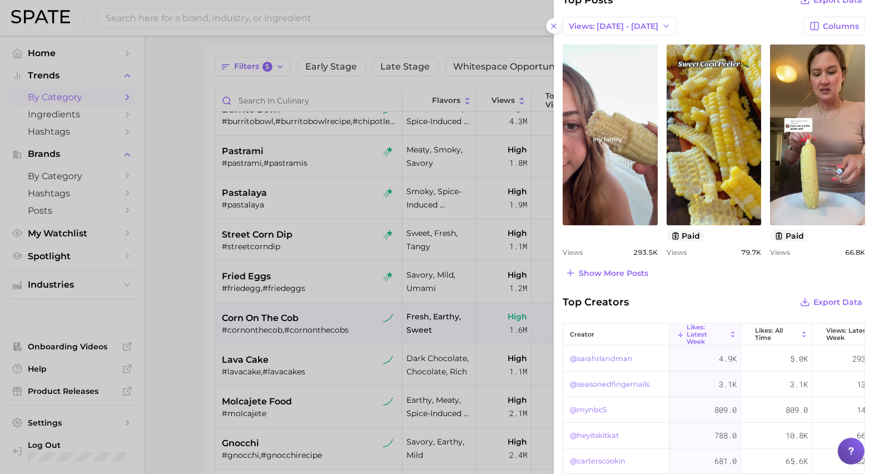
click at [270, 90] on div at bounding box center [437, 237] width 874 height 474
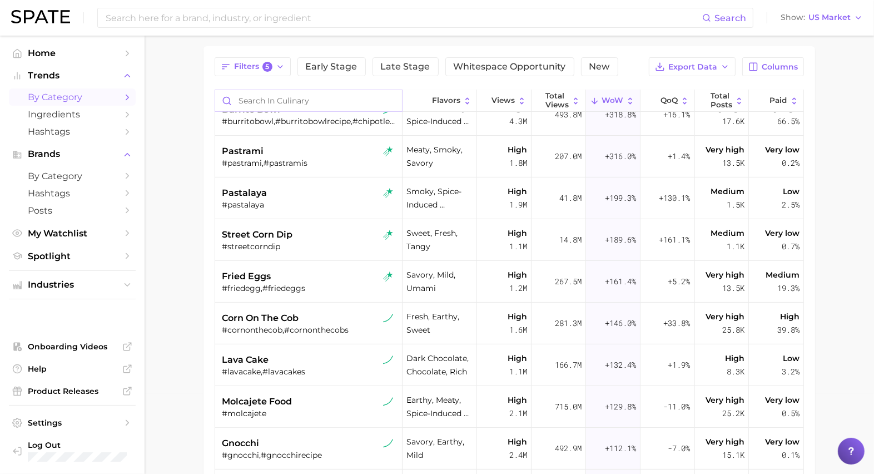
click at [270, 98] on input "Search in culinary" at bounding box center [308, 100] width 187 height 21
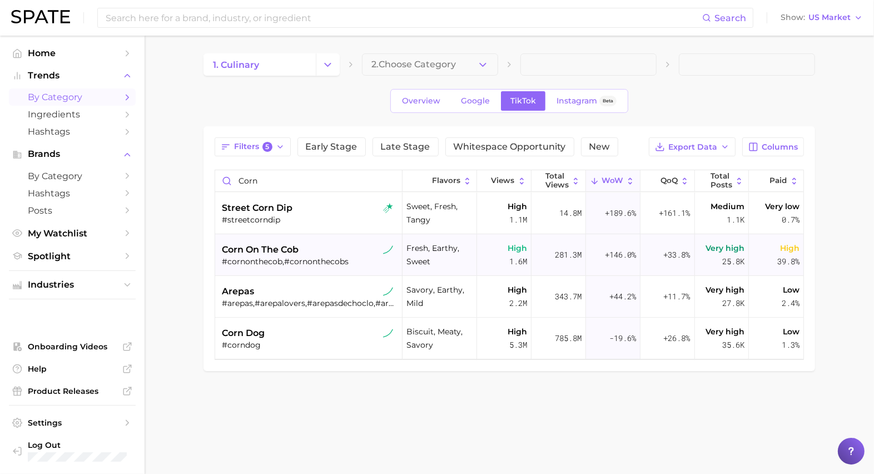
click at [310, 245] on div "corn on the cob" at bounding box center [310, 249] width 176 height 13
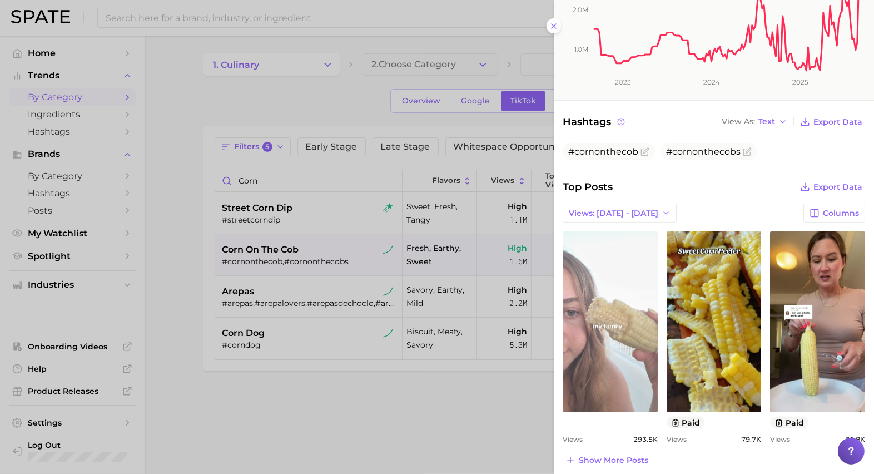
scroll to position [282, 0]
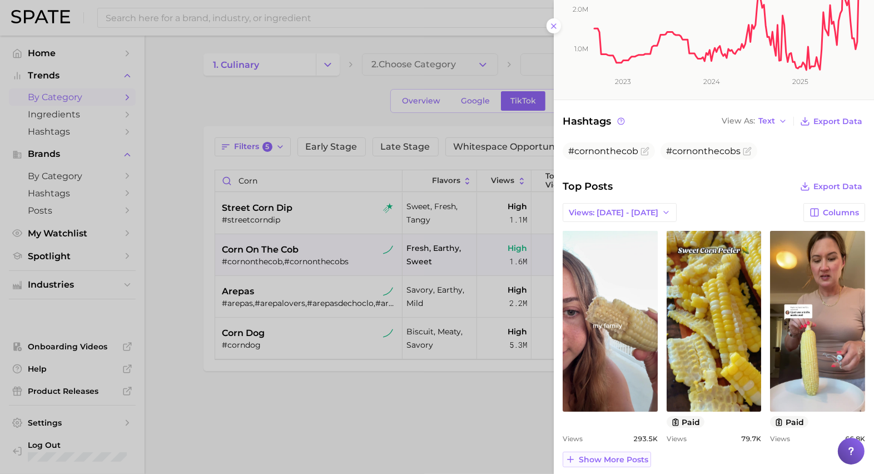
click at [613, 456] on span "Show more posts" at bounding box center [613, 459] width 69 height 9
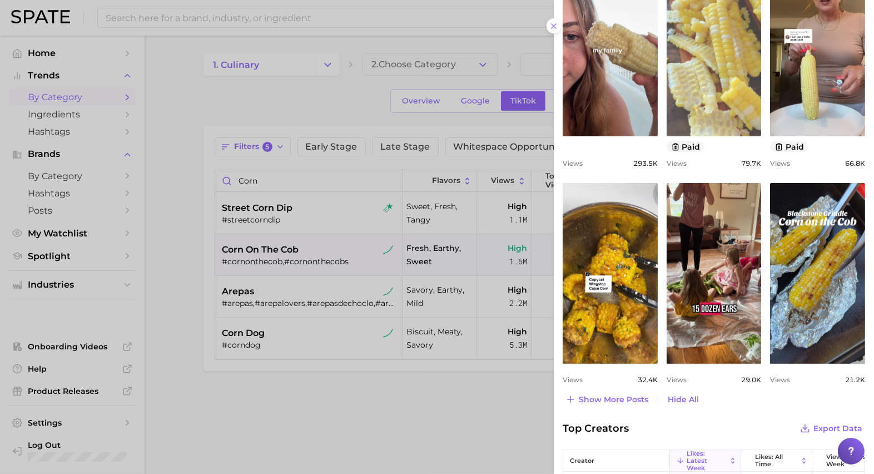
scroll to position [558, 0]
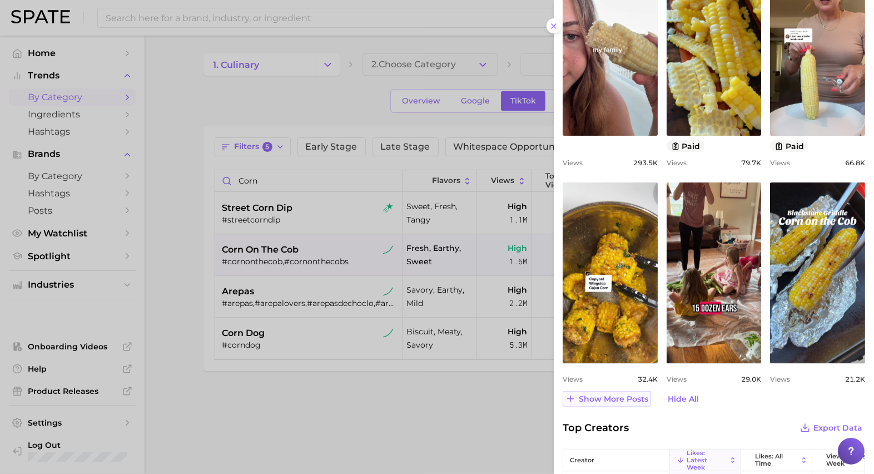
click at [609, 395] on span "Show more posts" at bounding box center [613, 398] width 69 height 9
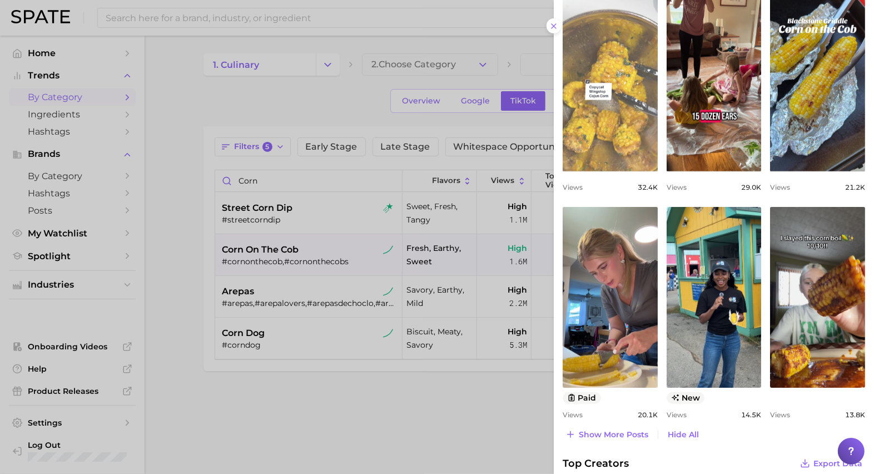
scroll to position [837, 0]
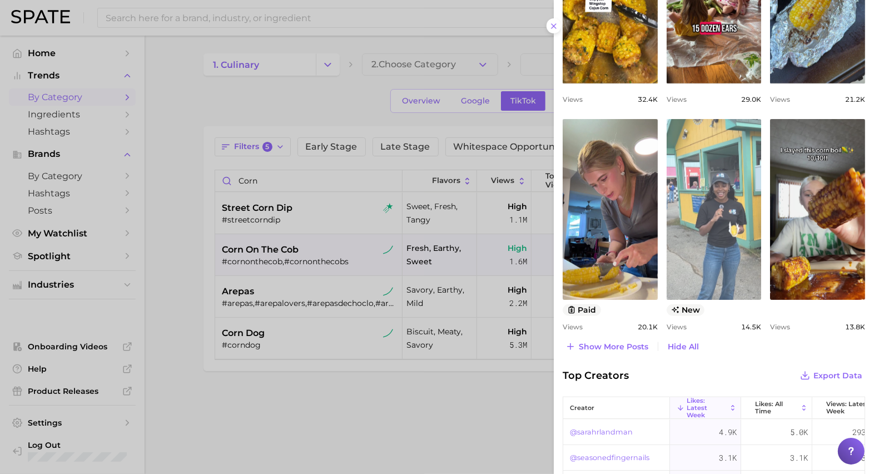
click at [697, 238] on link "view post on TikTok" at bounding box center [714, 209] width 95 height 181
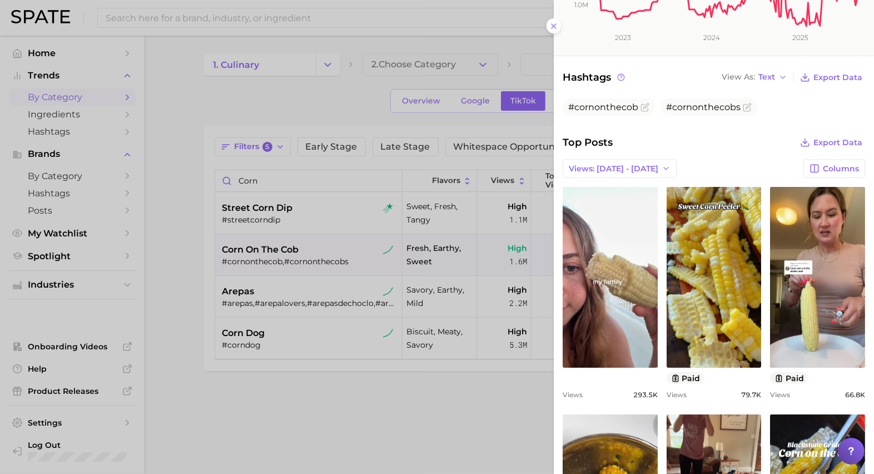
scroll to position [340, 0]
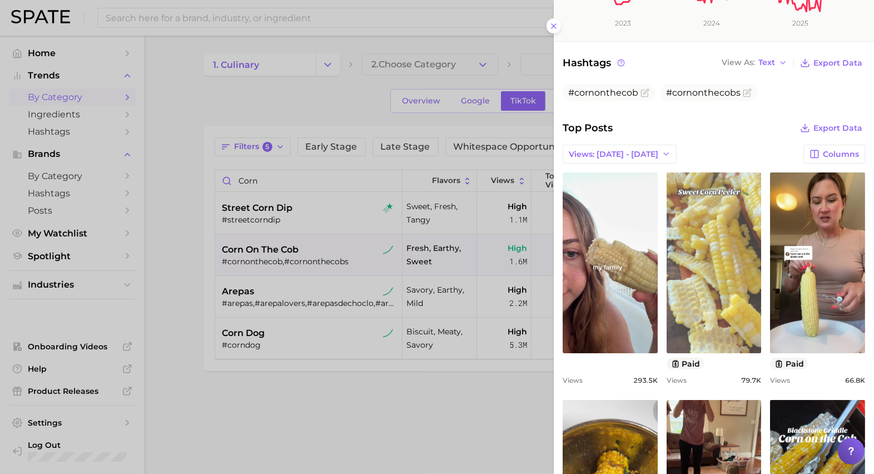
click at [722, 277] on link "view post on TikTok" at bounding box center [714, 262] width 95 height 181
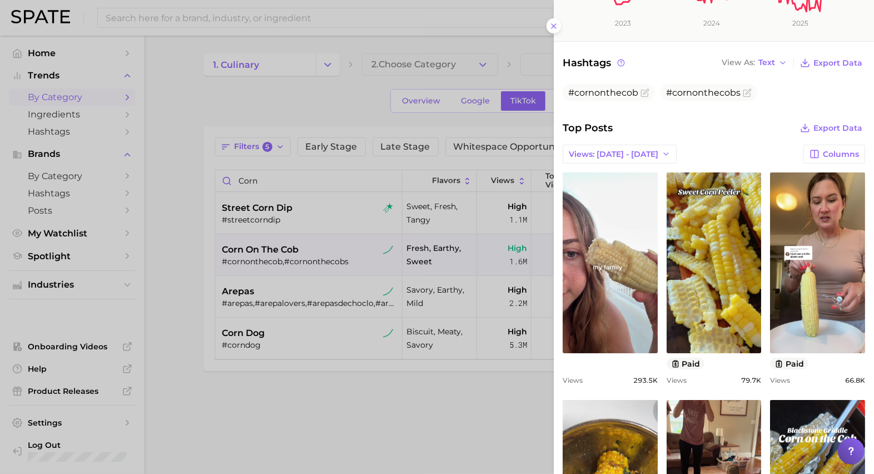
scroll to position [0, 0]
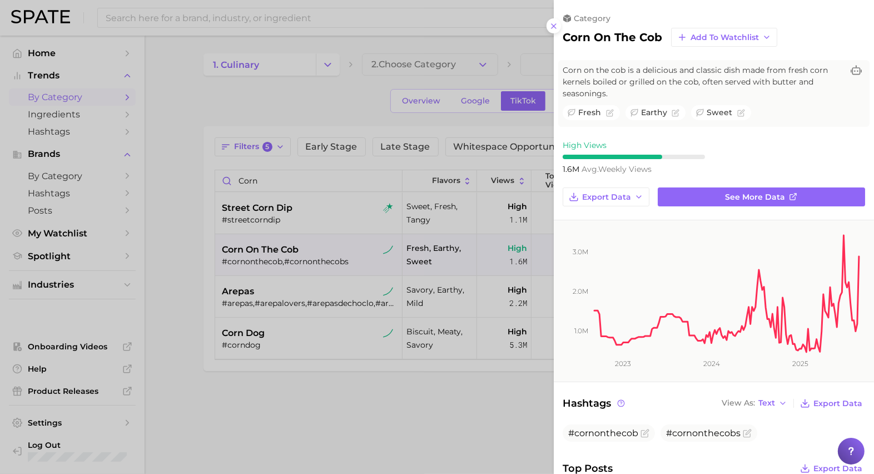
click at [181, 167] on div at bounding box center [437, 237] width 874 height 474
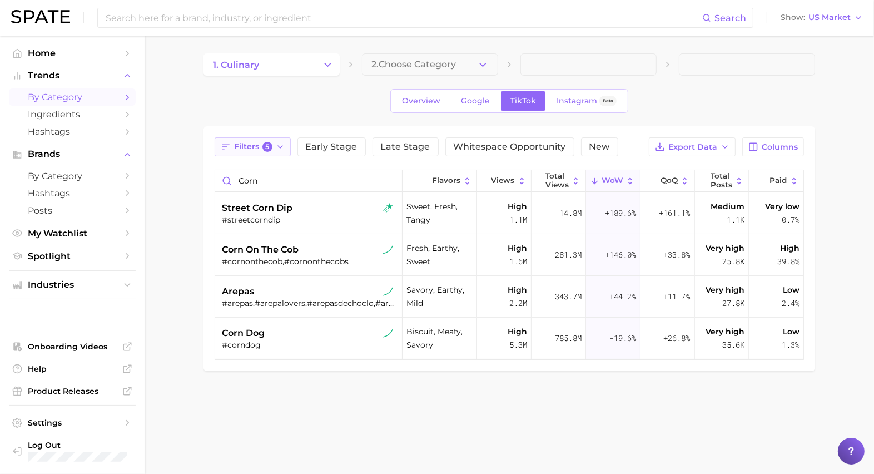
click at [247, 142] on span "Filters 5" at bounding box center [253, 147] width 38 height 10
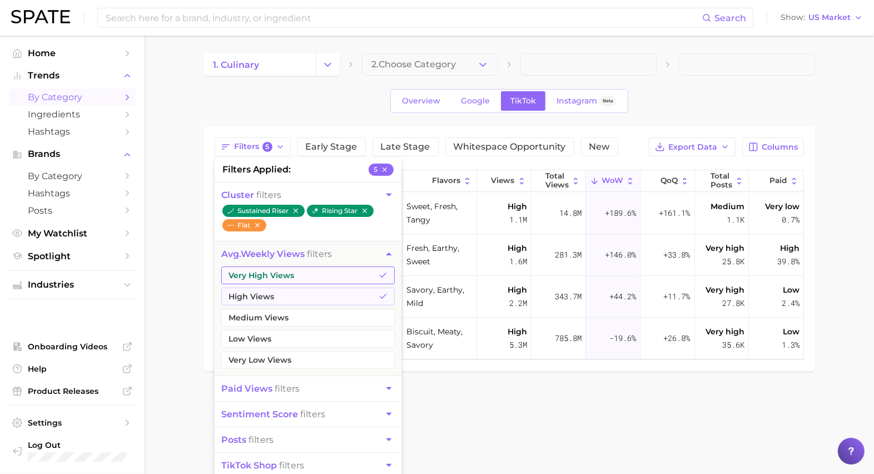
click at [366, 275] on button "Very High Views" at bounding box center [307, 275] width 173 height 18
click at [345, 297] on button "High Views" at bounding box center [307, 296] width 173 height 18
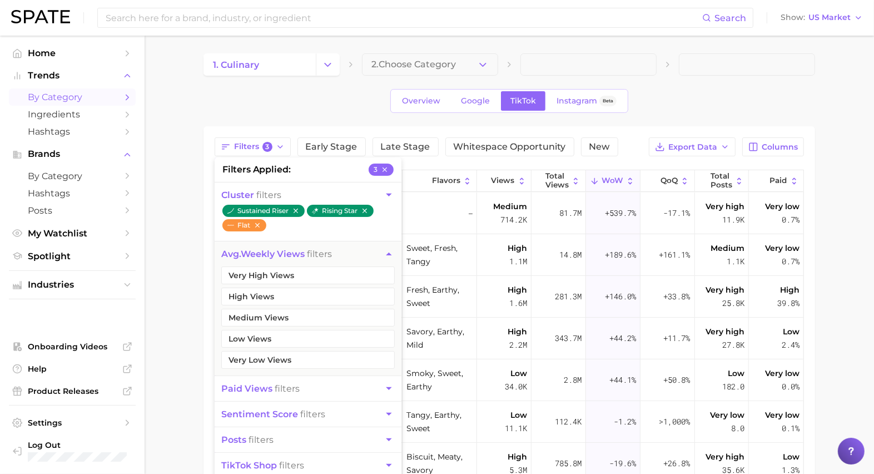
click at [185, 291] on main "1. culinary 2. Choose Category Overview Google TikTok Instagram Beta Filters 3 …" at bounding box center [509, 315] width 729 height 558
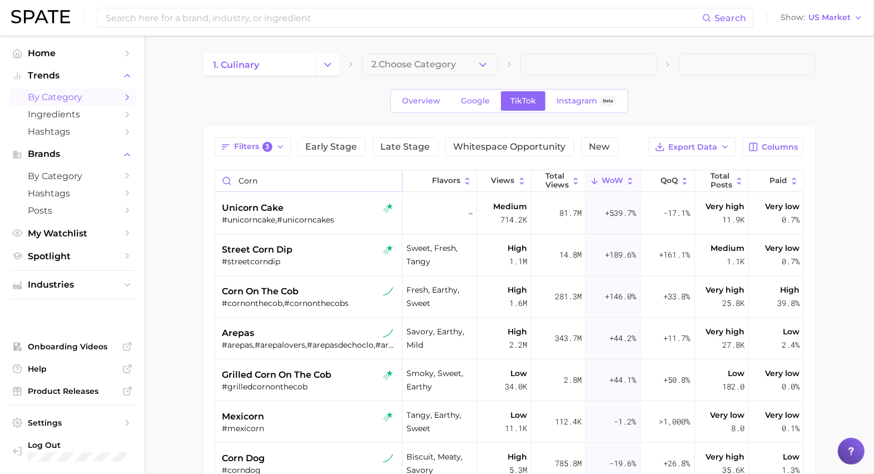
click at [299, 184] on input "corn" at bounding box center [308, 180] width 187 height 21
click at [239, 180] on input "corn" at bounding box center [308, 180] width 187 height 21
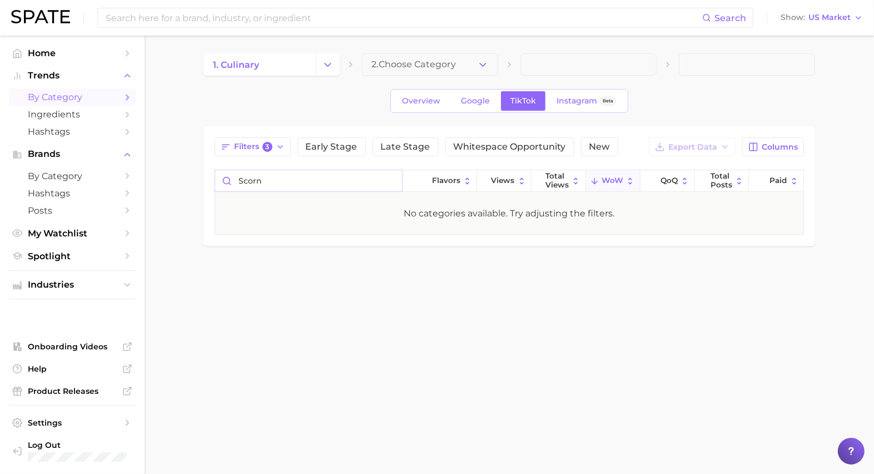
type input "corn"
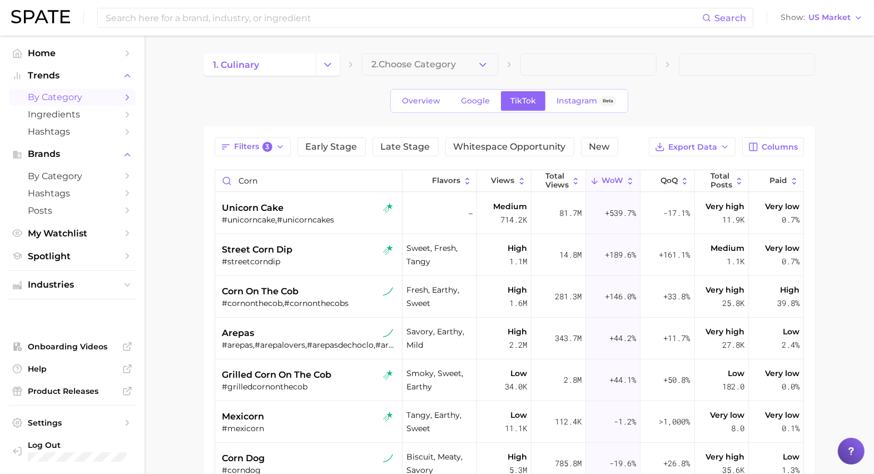
click at [184, 267] on main "1. culinary 2. Choose Category Overview Google TikTok Instagram Beta Filters 3 …" at bounding box center [509, 315] width 729 height 558
click at [310, 299] on div "#cornonthecob,#cornonthecobs" at bounding box center [310, 303] width 176 height 10
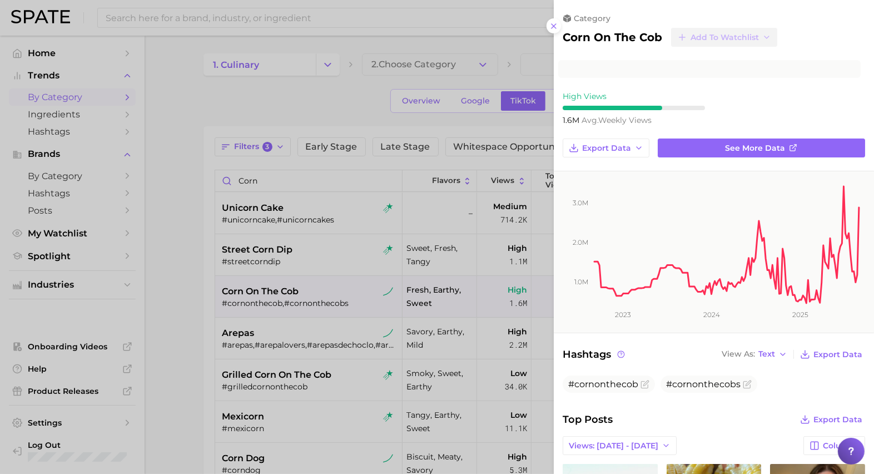
click at [310, 299] on div at bounding box center [437, 237] width 874 height 474
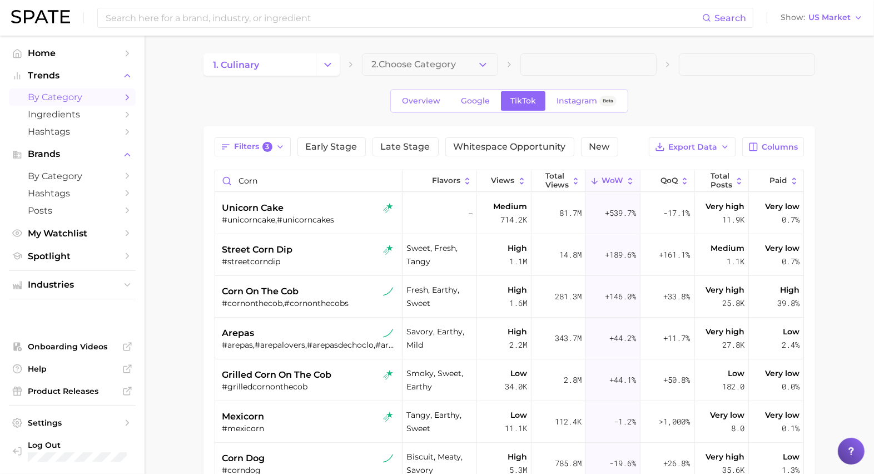
click at [179, 261] on main "1. culinary 2. Choose Category Overview Google TikTok Instagram Beta Filters 3 …" at bounding box center [509, 315] width 729 height 558
drag, startPoint x: 322, startPoint y: 182, endPoint x: 217, endPoint y: 179, distance: 105.7
click at [217, 180] on input "corn" at bounding box center [308, 180] width 187 height 21
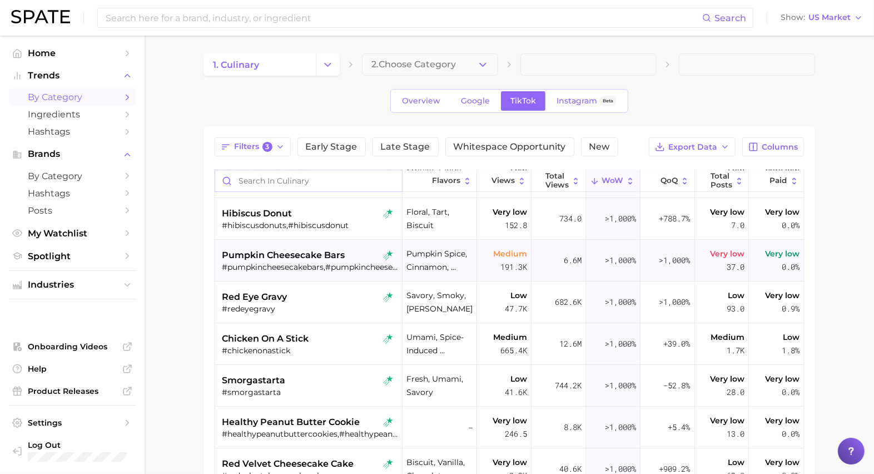
scroll to position [91, 0]
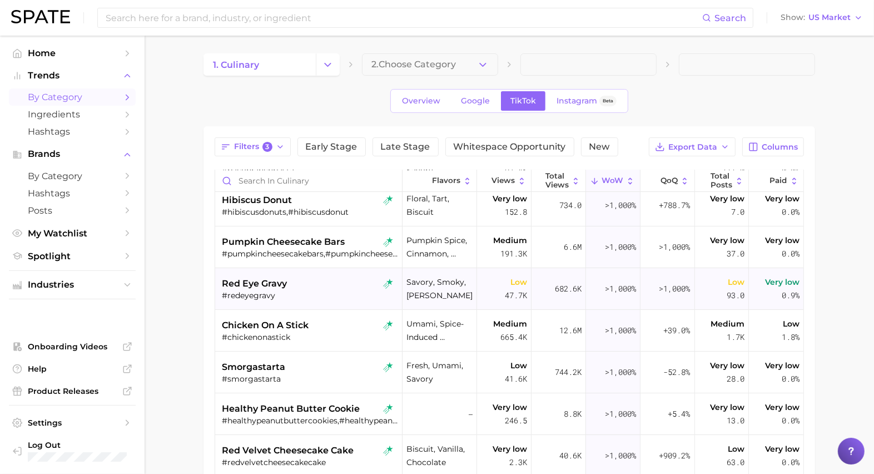
click at [252, 285] on span "red eye gravy" at bounding box center [254, 283] width 65 height 13
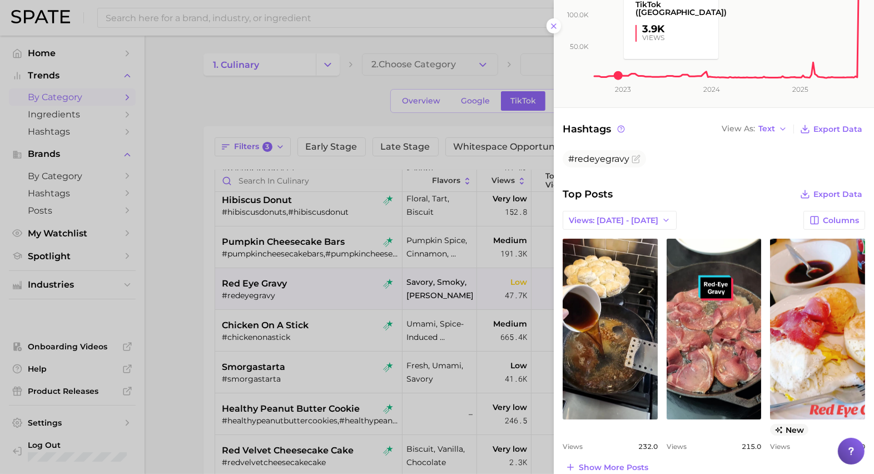
scroll to position [295, 0]
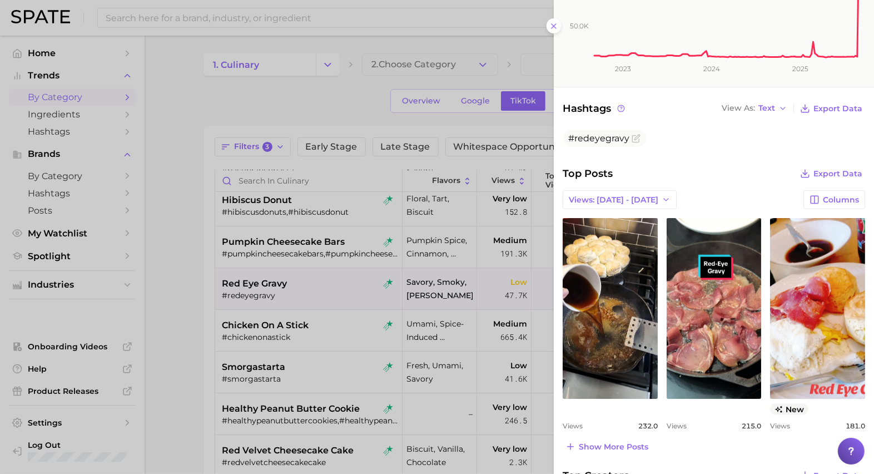
click at [263, 380] on div at bounding box center [437, 237] width 874 height 474
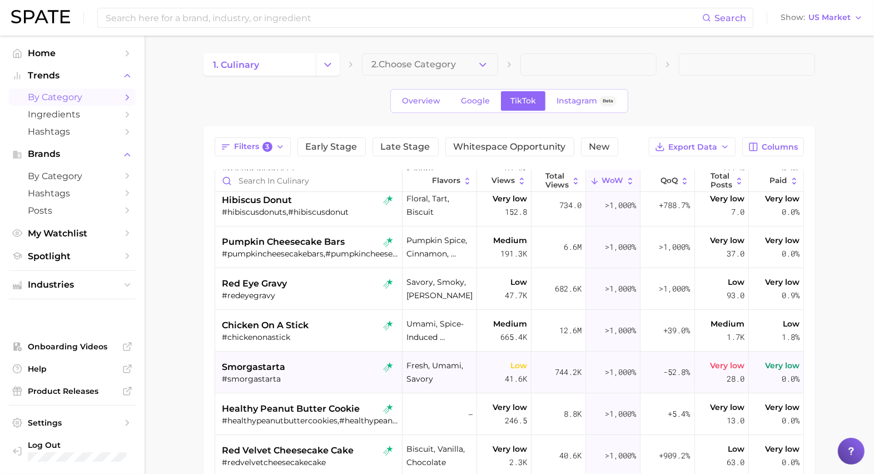
click at [310, 365] on div "smorgastarta" at bounding box center [310, 366] width 176 height 13
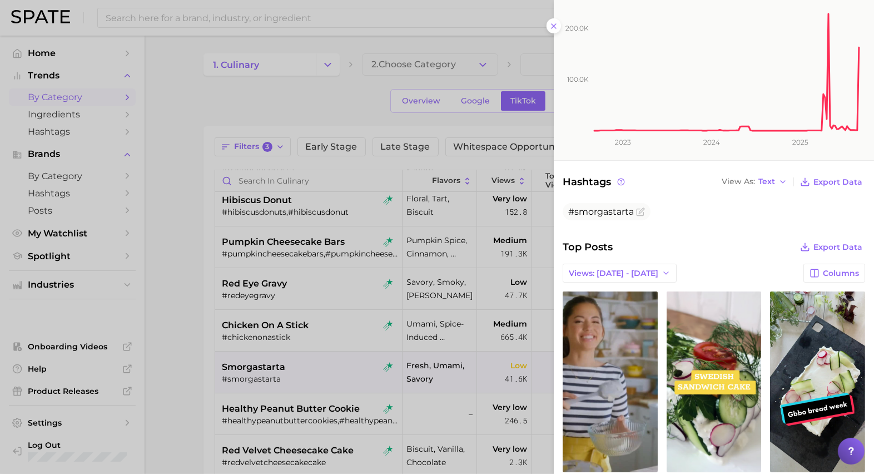
scroll to position [285, 0]
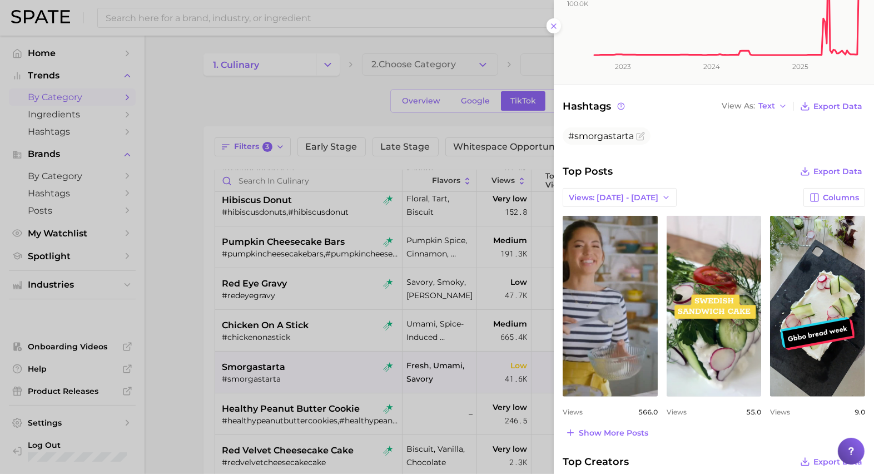
click at [321, 349] on div at bounding box center [437, 237] width 874 height 474
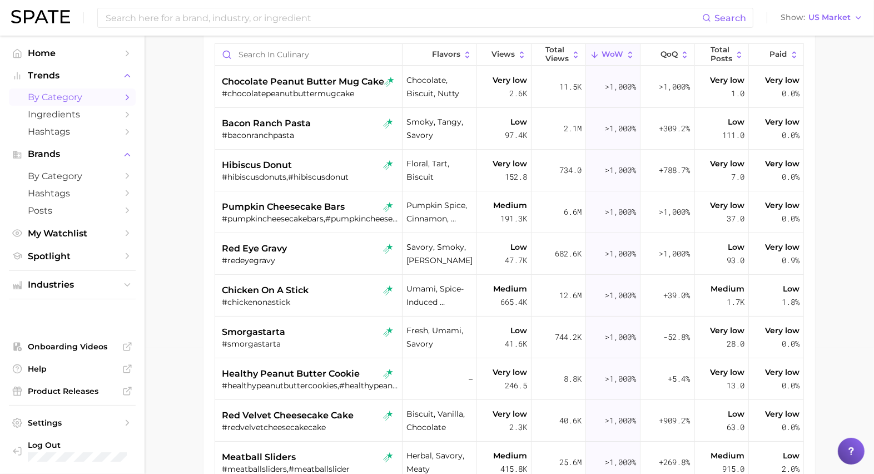
scroll to position [0, 0]
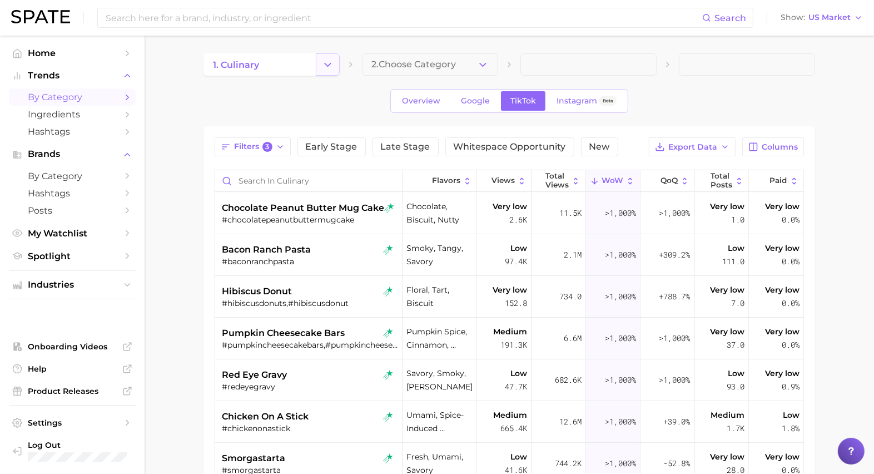
click at [329, 62] on icon "Change Category" at bounding box center [328, 65] width 12 height 12
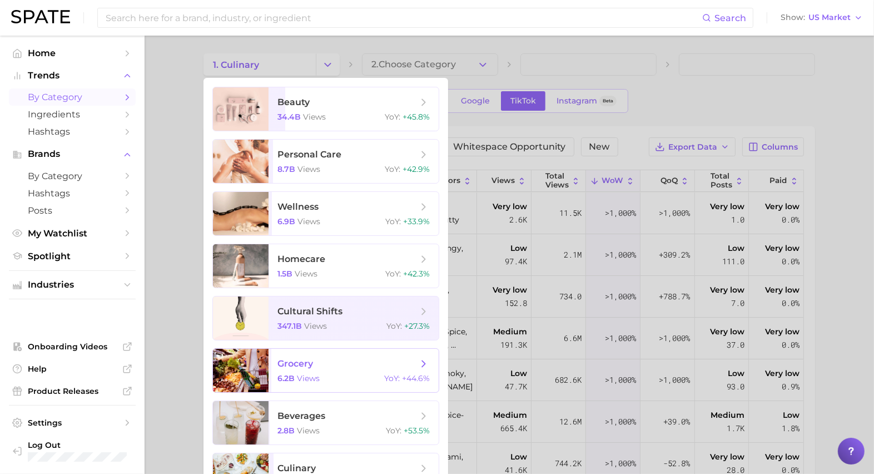
click at [322, 369] on span "grocery 6.2b views YoY : +44.6%" at bounding box center [354, 370] width 170 height 43
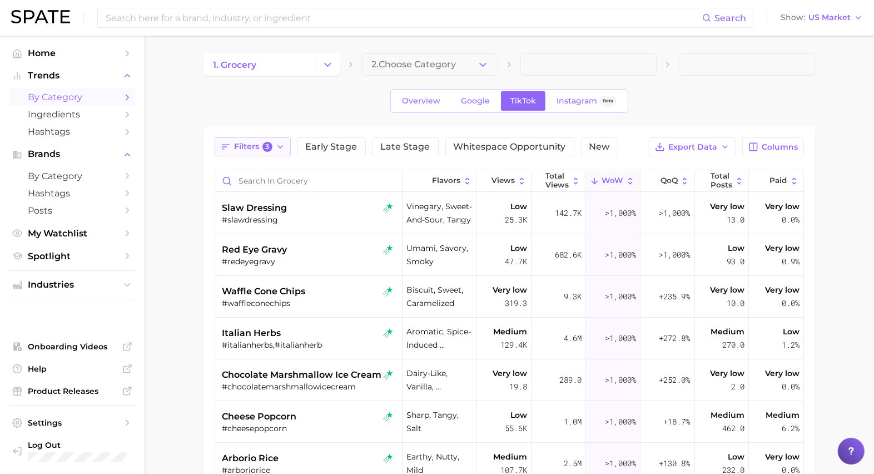
click at [258, 145] on span "Filters 3" at bounding box center [253, 147] width 38 height 10
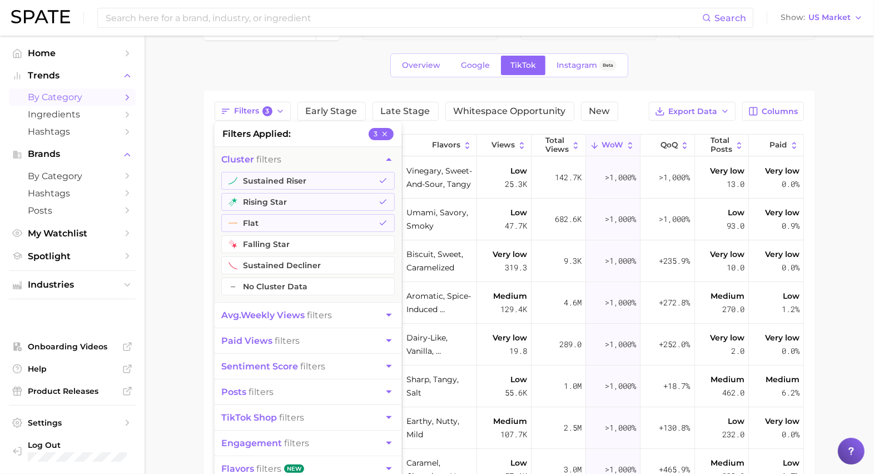
scroll to position [37, 0]
click at [330, 389] on button "posts filters" at bounding box center [308, 390] width 187 height 25
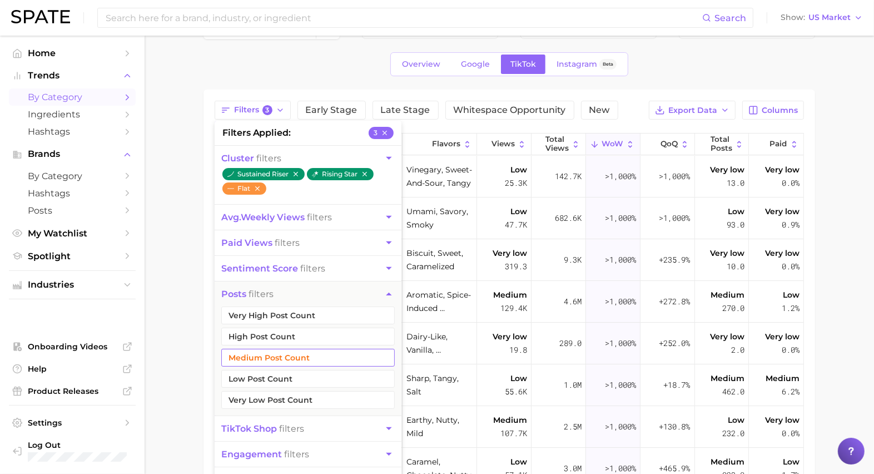
click at [321, 354] on button "Medium Post Count" at bounding box center [307, 358] width 173 height 18
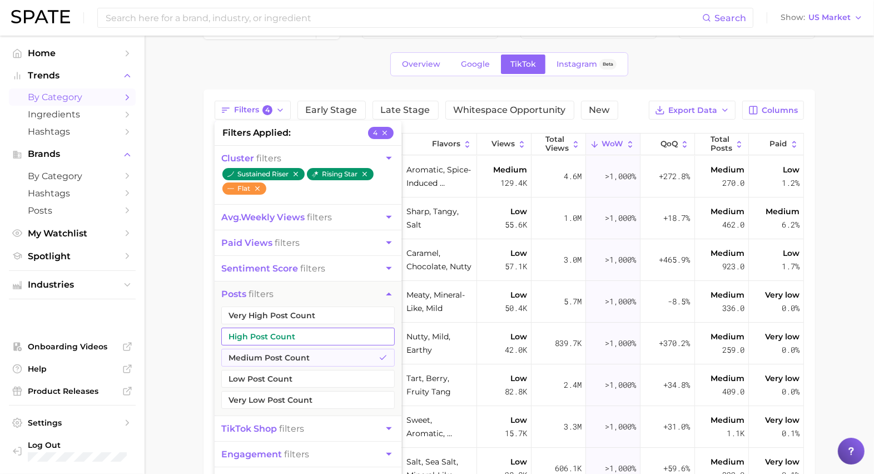
click at [321, 330] on button "High Post Count" at bounding box center [307, 336] width 173 height 18
click at [321, 312] on button "Very High Post Count" at bounding box center [307, 315] width 173 height 18
click at [182, 267] on main "1. grocery 2. Choose Category Overview Google TikTok Instagram Beta Filters 6 f…" at bounding box center [509, 336] width 729 height 674
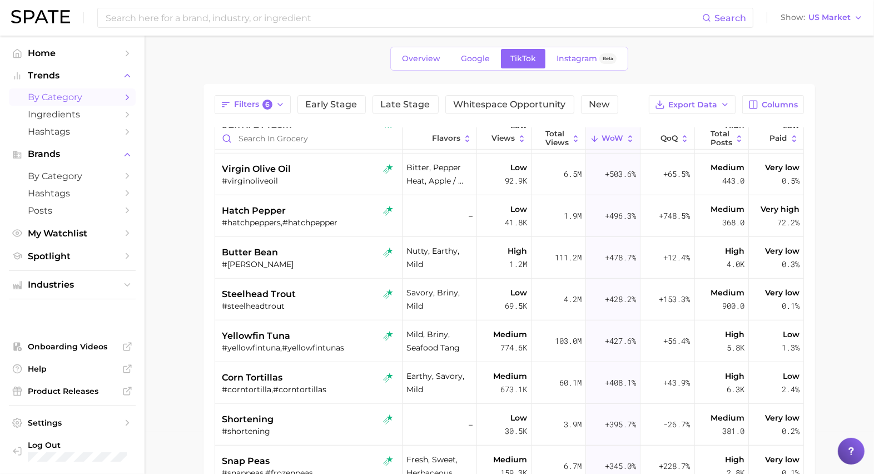
scroll to position [748, 0]
click at [338, 379] on div "corn tortillas" at bounding box center [310, 376] width 176 height 13
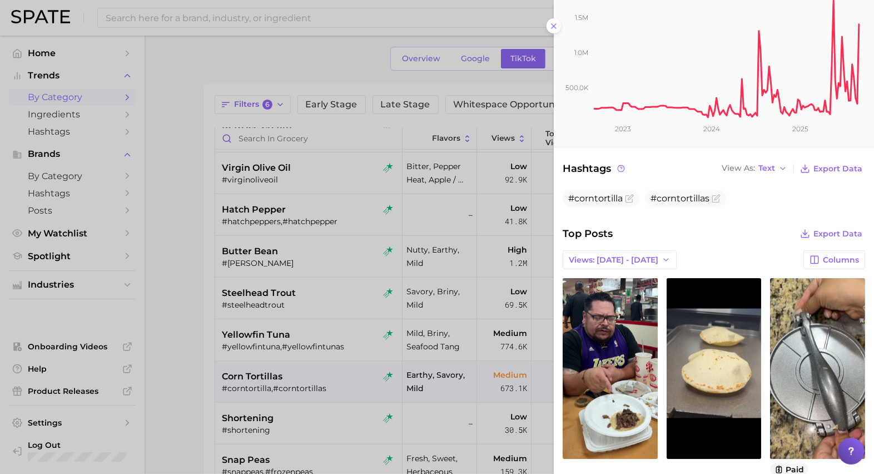
scroll to position [195, 0]
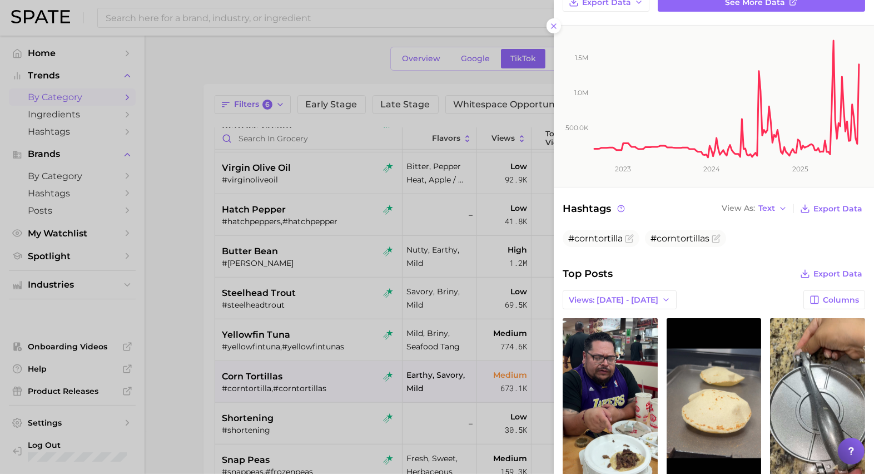
click at [281, 232] on div at bounding box center [437, 237] width 874 height 474
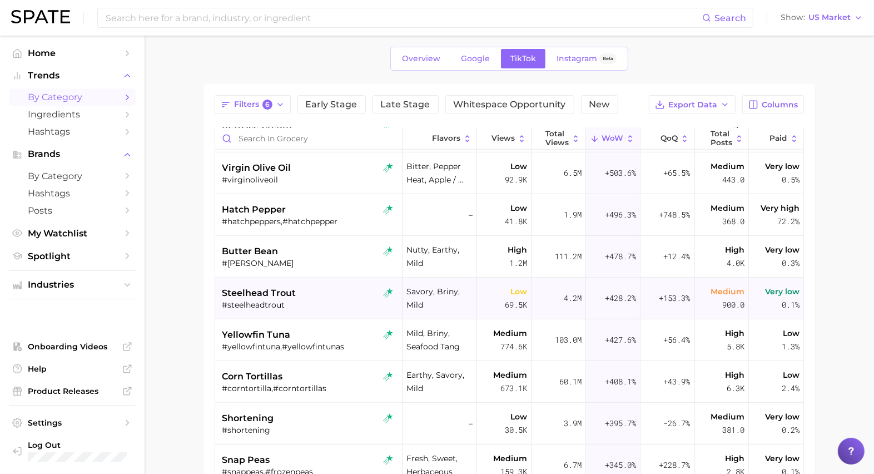
click at [304, 286] on div "steelhead trout" at bounding box center [310, 292] width 176 height 13
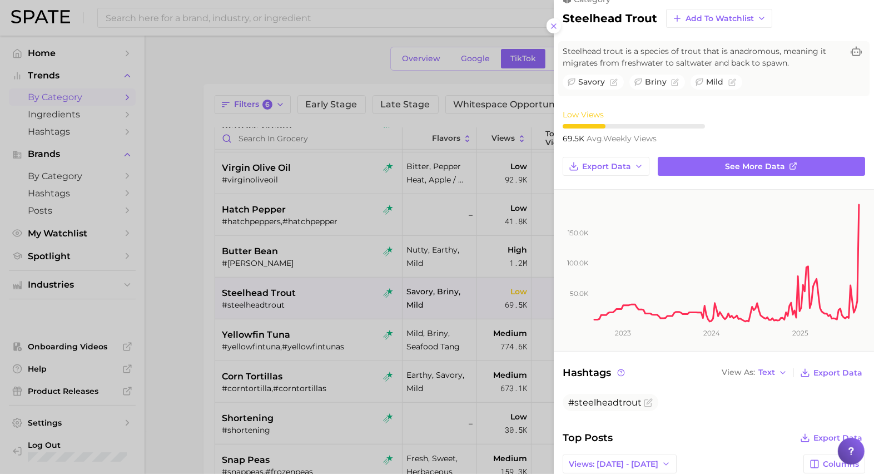
scroll to position [0, 0]
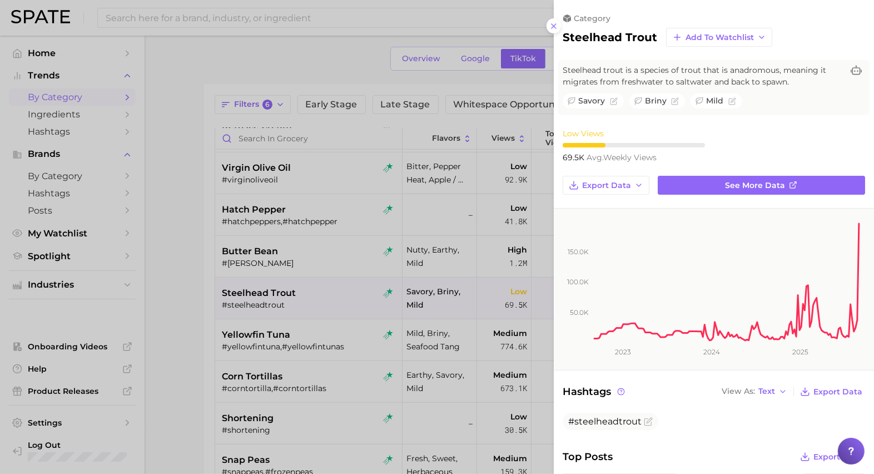
click at [368, 279] on div at bounding box center [437, 237] width 874 height 474
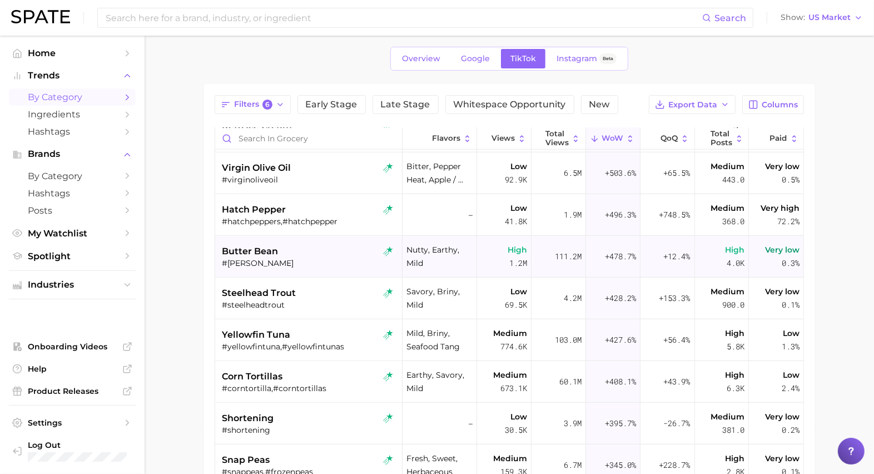
click at [319, 250] on div "butter bean" at bounding box center [310, 251] width 176 height 13
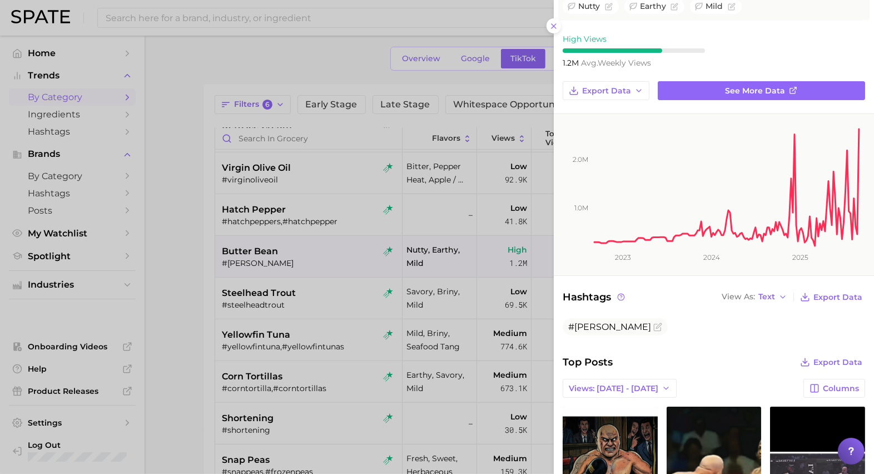
scroll to position [36, 0]
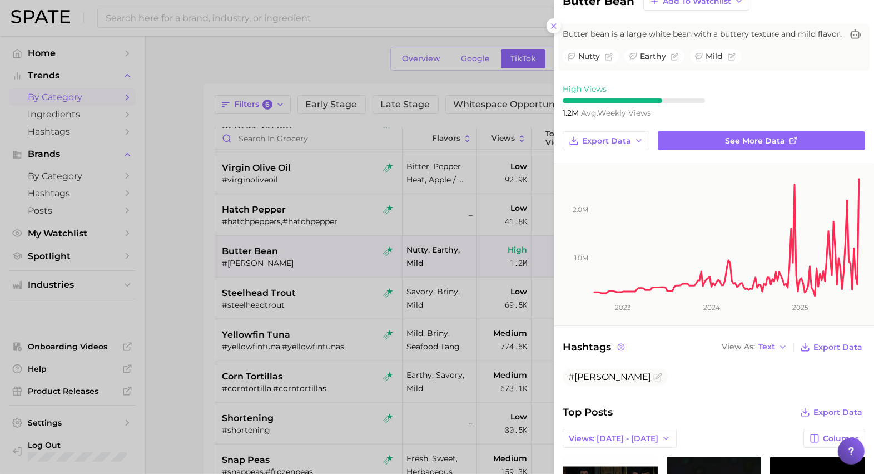
click at [319, 256] on div at bounding box center [437, 237] width 874 height 474
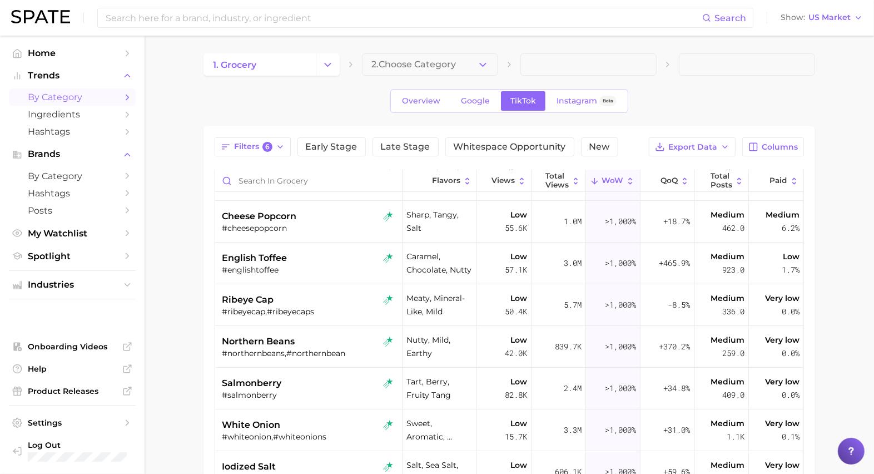
scroll to position [0, 0]
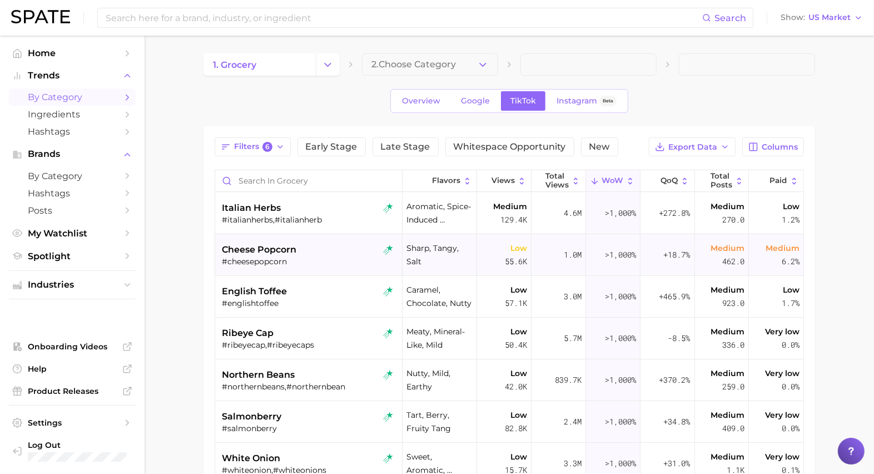
click at [331, 246] on div "cheese popcorn" at bounding box center [310, 249] width 176 height 13
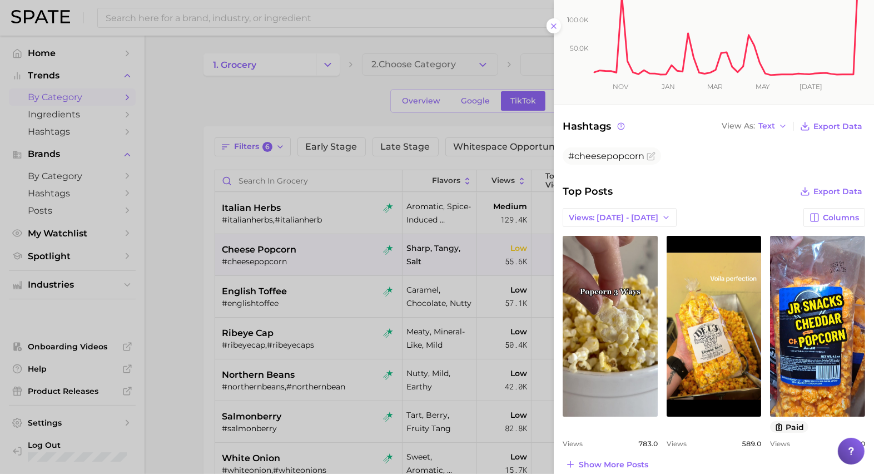
scroll to position [394, 0]
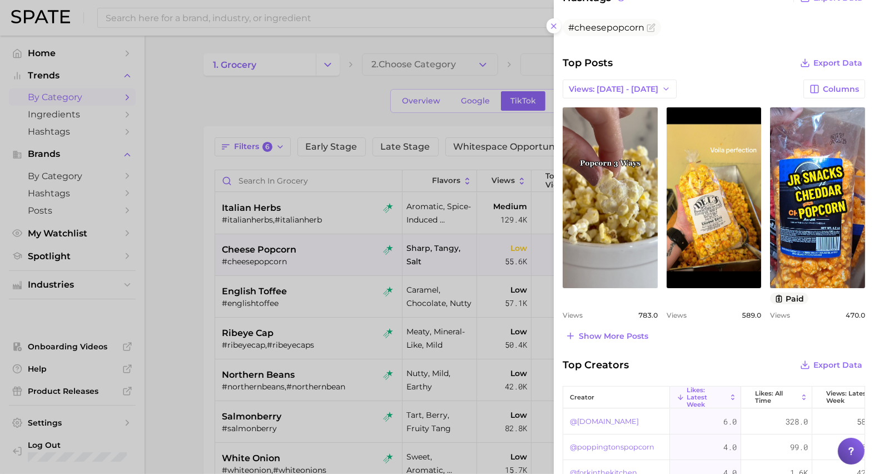
click at [330, 280] on div at bounding box center [437, 237] width 874 height 474
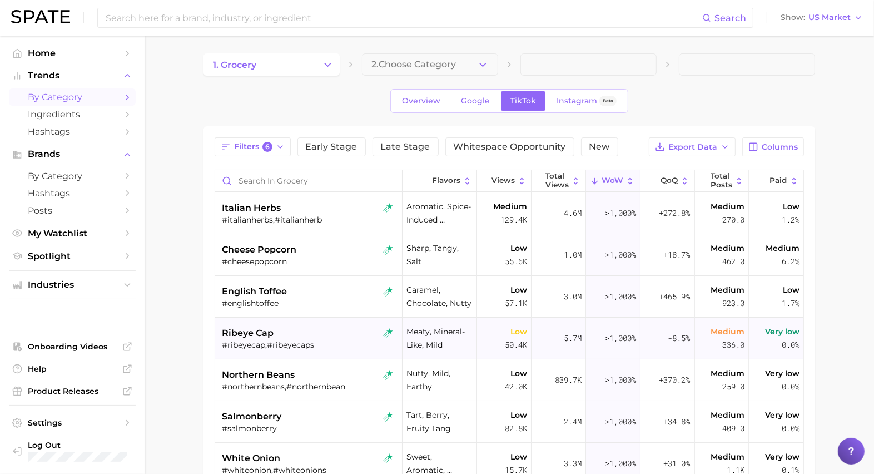
click at [325, 336] on div "ribeye cap" at bounding box center [310, 332] width 176 height 13
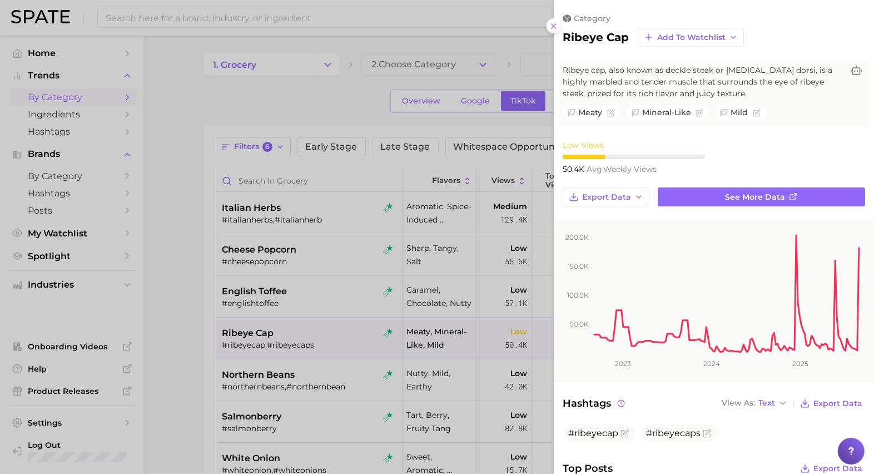
scroll to position [0, 0]
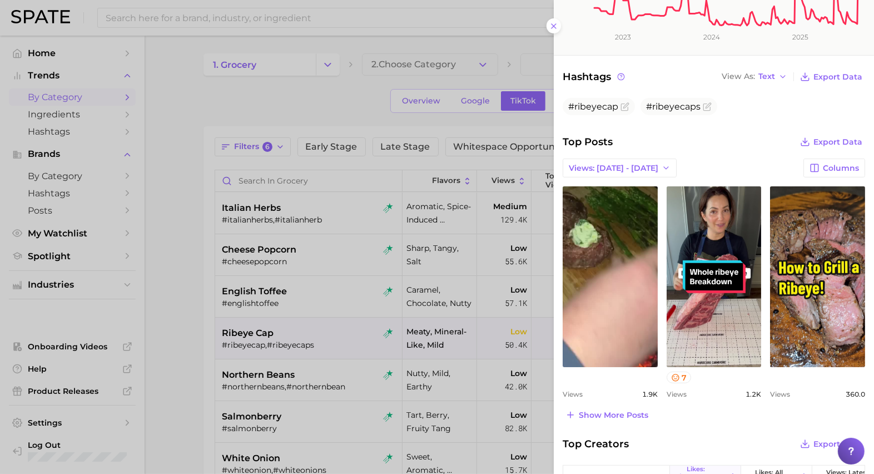
click at [300, 274] on div at bounding box center [437, 237] width 874 height 474
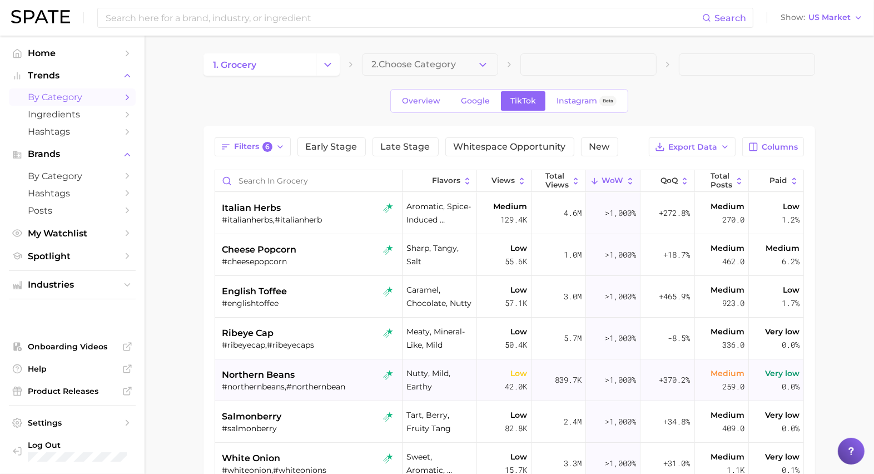
click at [310, 370] on div "northern beans" at bounding box center [310, 374] width 176 height 13
